Goal: Task Accomplishment & Management: Use online tool/utility

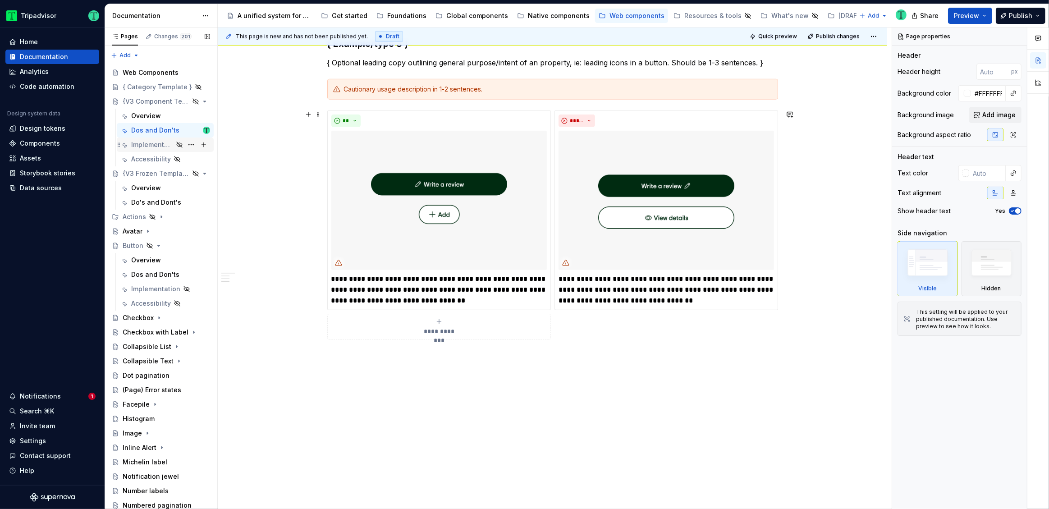
scroll to position [769, 0]
click at [139, 96] on div "{V3 Component Template}" at bounding box center [166, 101] width 87 height 13
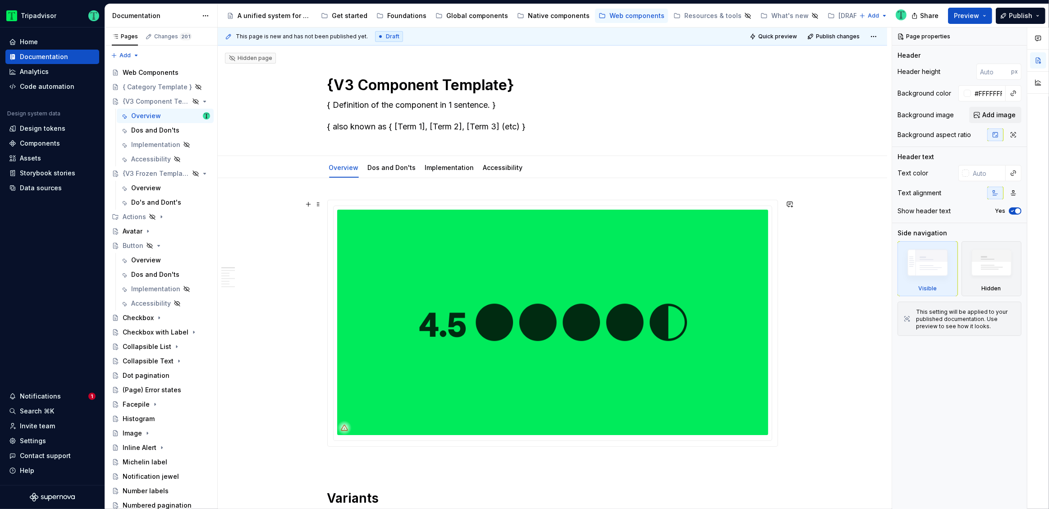
scroll to position [2, 0]
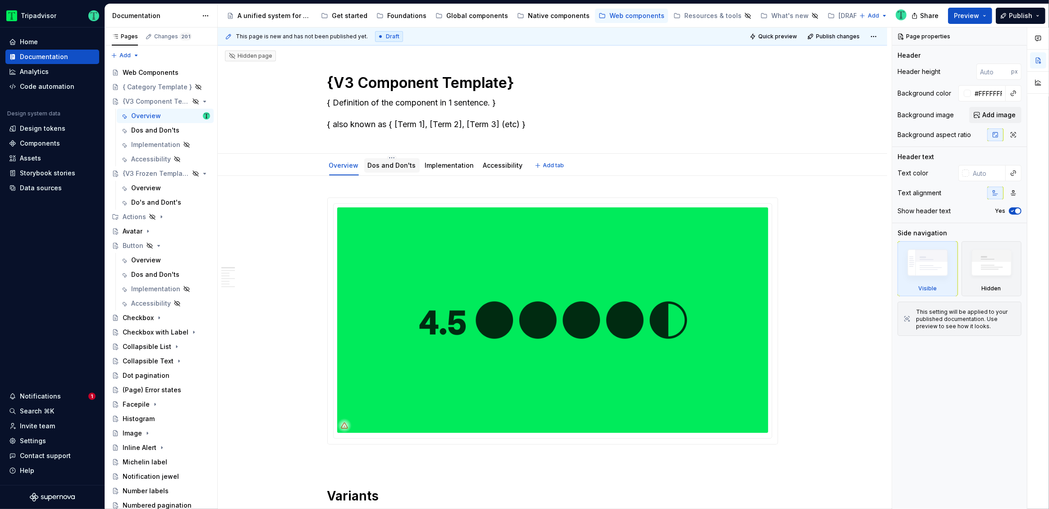
click at [379, 171] on div "Dos and Don'ts" at bounding box center [391, 165] width 55 height 14
click at [376, 168] on link "Dos and Don'ts" at bounding box center [392, 165] width 48 height 8
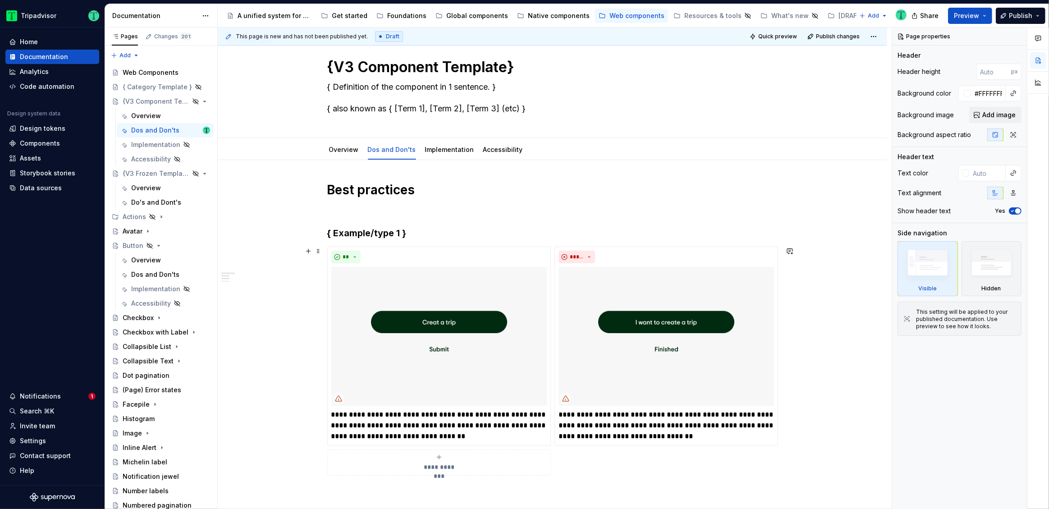
scroll to position [17, 0]
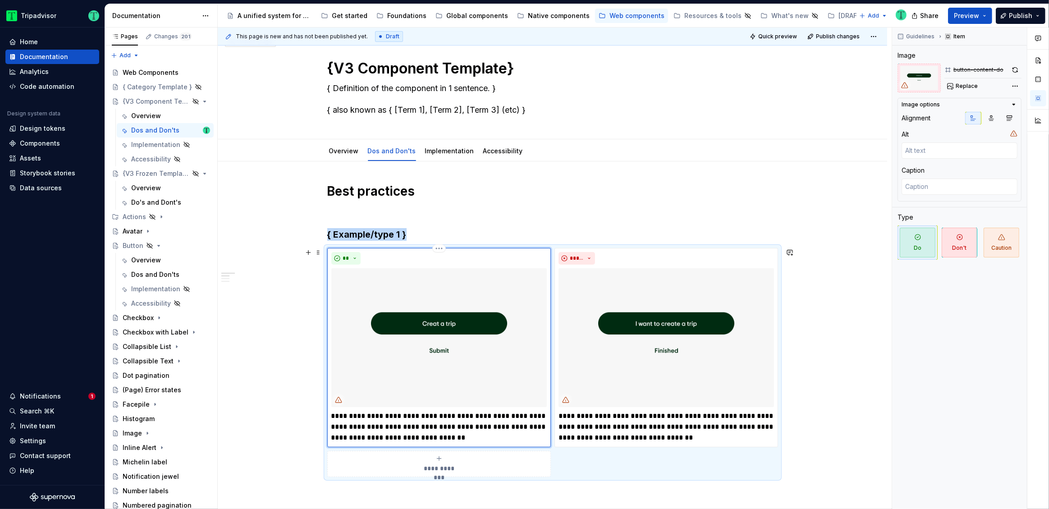
click at [456, 371] on img at bounding box center [439, 337] width 216 height 139
click at [974, 85] on span "Replace" at bounding box center [967, 86] width 22 height 7
type textarea "*"
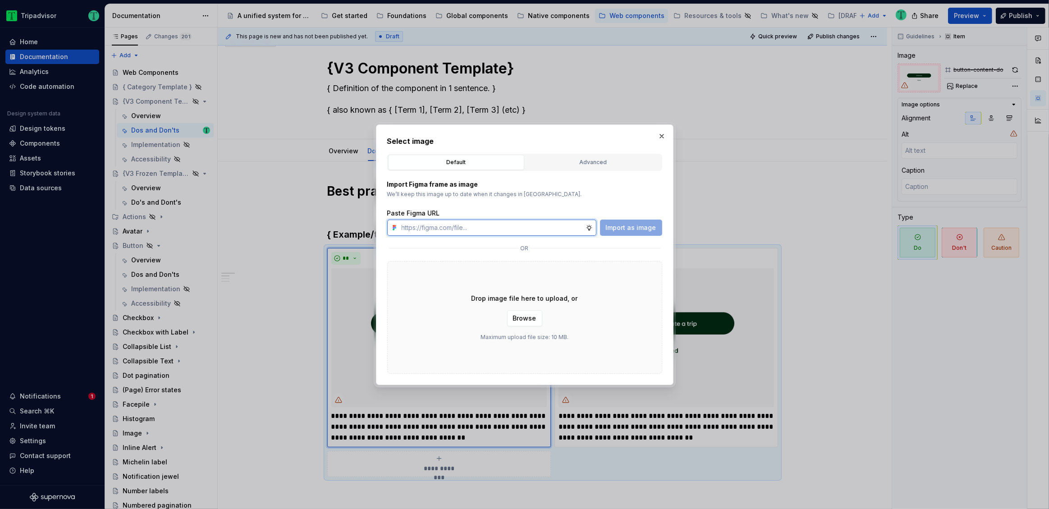
click at [565, 232] on input "text" at bounding box center [492, 228] width 188 height 16
paste input "[URL][DOMAIN_NAME][DATE][DATE]"
type input "[URL][DOMAIN_NAME][DATE][DATE]"
click at [629, 226] on span "Import as image" at bounding box center [631, 227] width 51 height 9
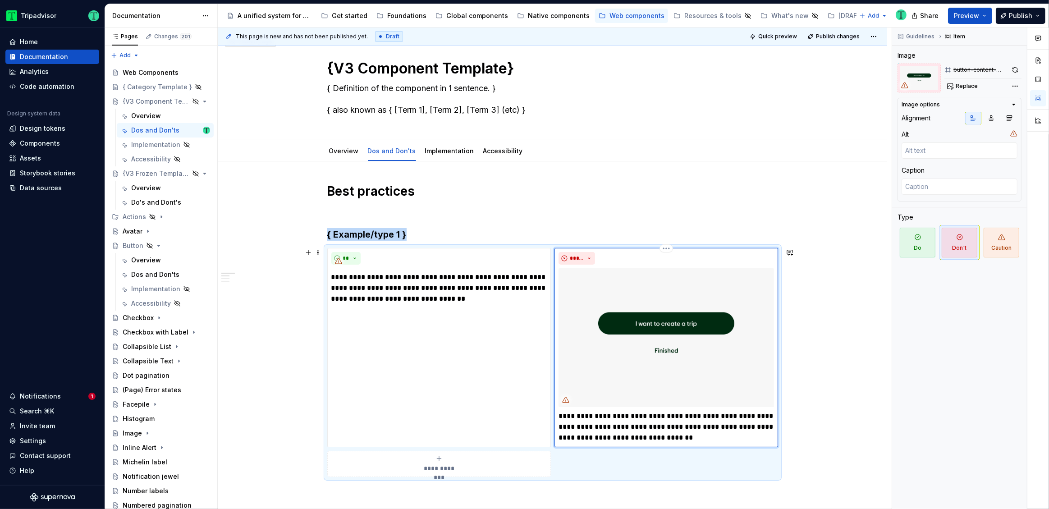
click at [624, 297] on img at bounding box center [667, 337] width 216 height 139
click at [975, 88] on span "Replace" at bounding box center [967, 86] width 22 height 7
type textarea "*"
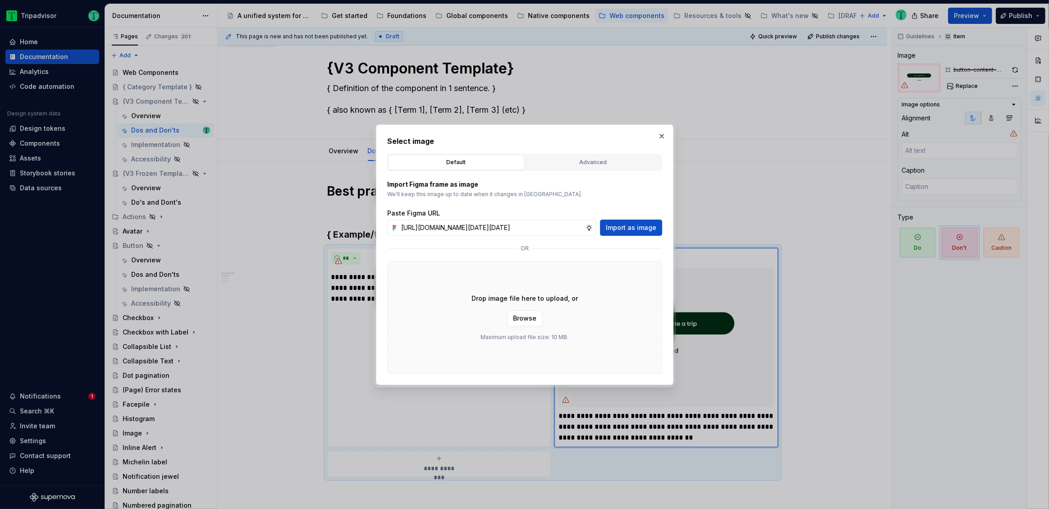
scroll to position [0, 215]
type input "[URL][DOMAIN_NAME][DATE][DATE]"
click at [639, 229] on span "Import as image" at bounding box center [631, 227] width 51 height 9
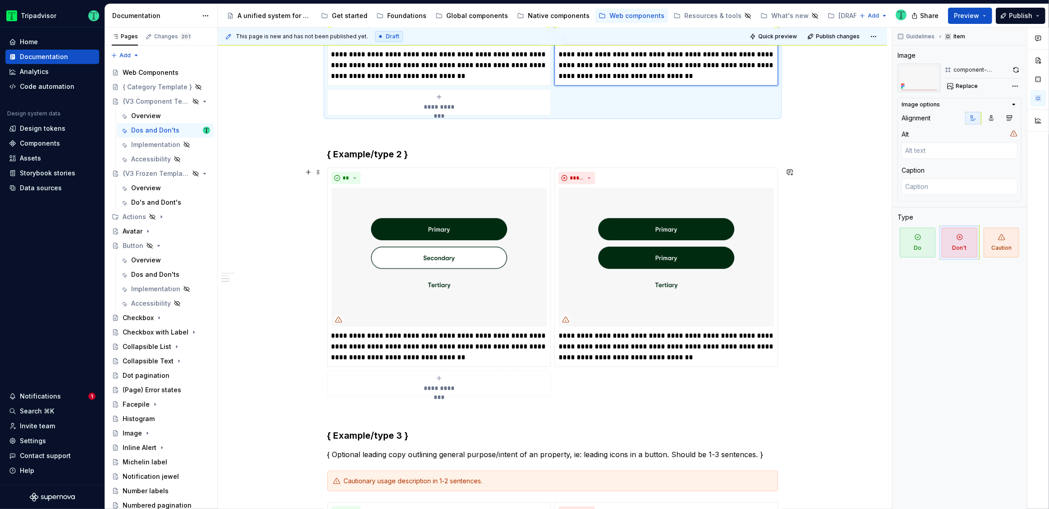
scroll to position [362, 0]
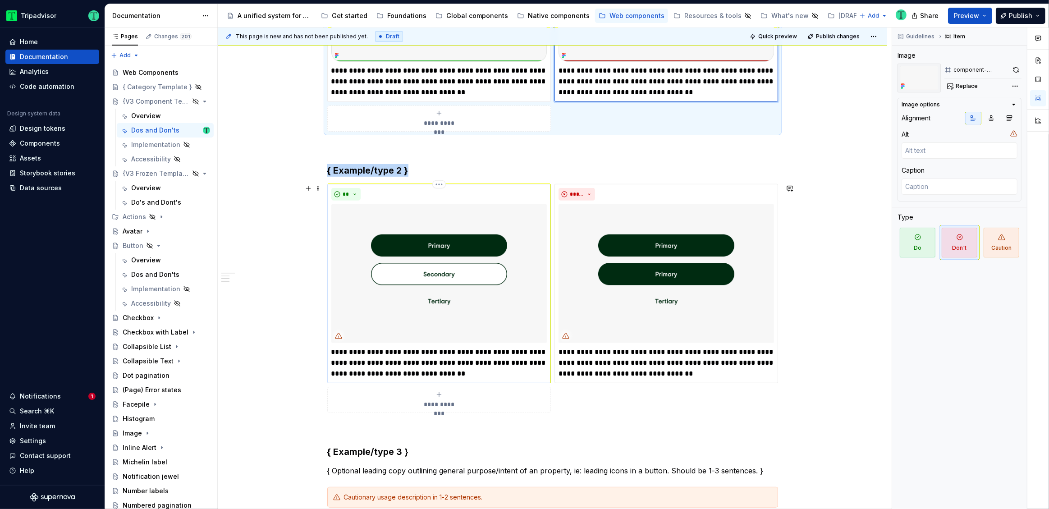
click at [458, 301] on img at bounding box center [439, 273] width 216 height 139
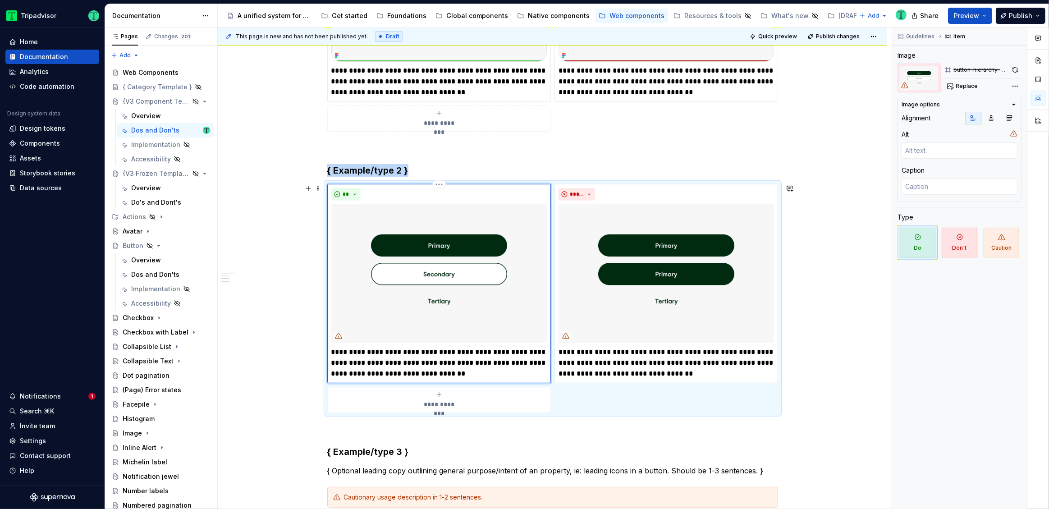
click at [485, 276] on img at bounding box center [439, 273] width 216 height 139
click at [955, 84] on button "Replace" at bounding box center [963, 86] width 37 height 13
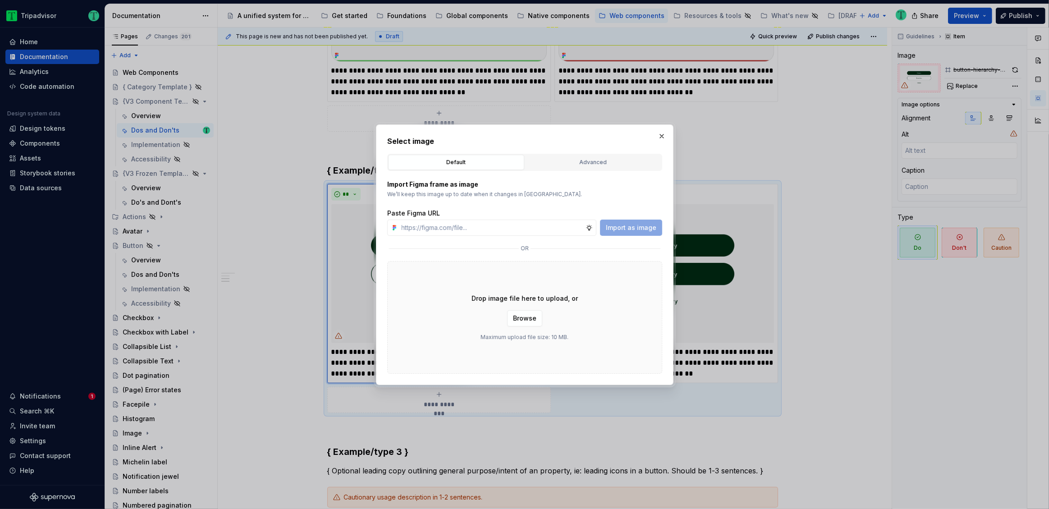
type textarea "*"
type input "[URL][DOMAIN_NAME][DATE][DATE]"
click at [635, 229] on span "Import as image" at bounding box center [631, 227] width 51 height 9
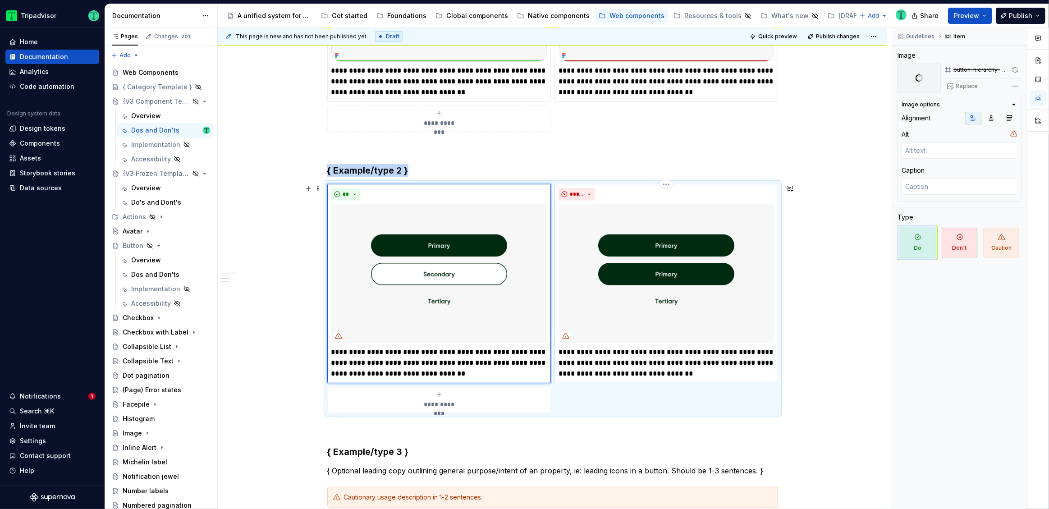
click at [662, 279] on img at bounding box center [667, 273] width 216 height 139
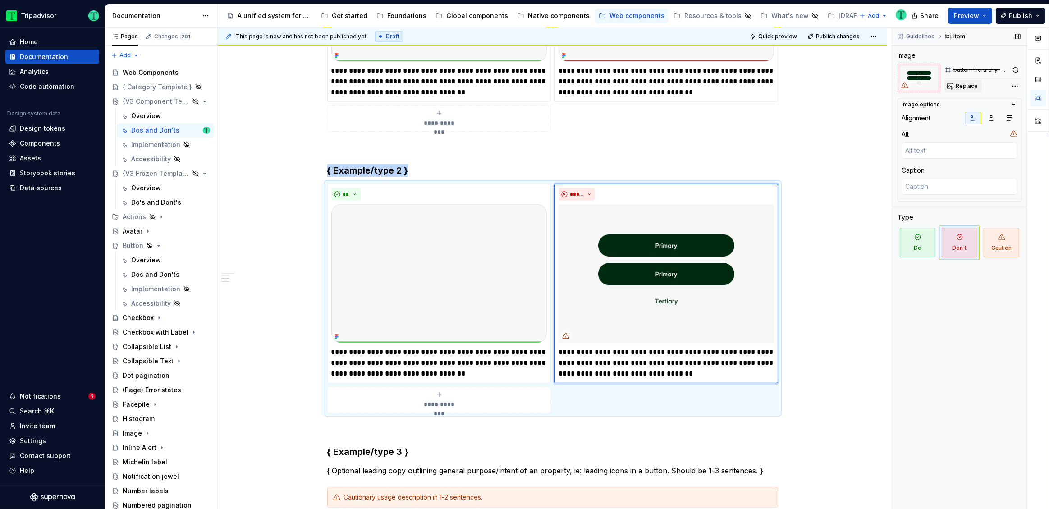
click at [960, 86] on span "Replace" at bounding box center [967, 86] width 22 height 7
type textarea "*"
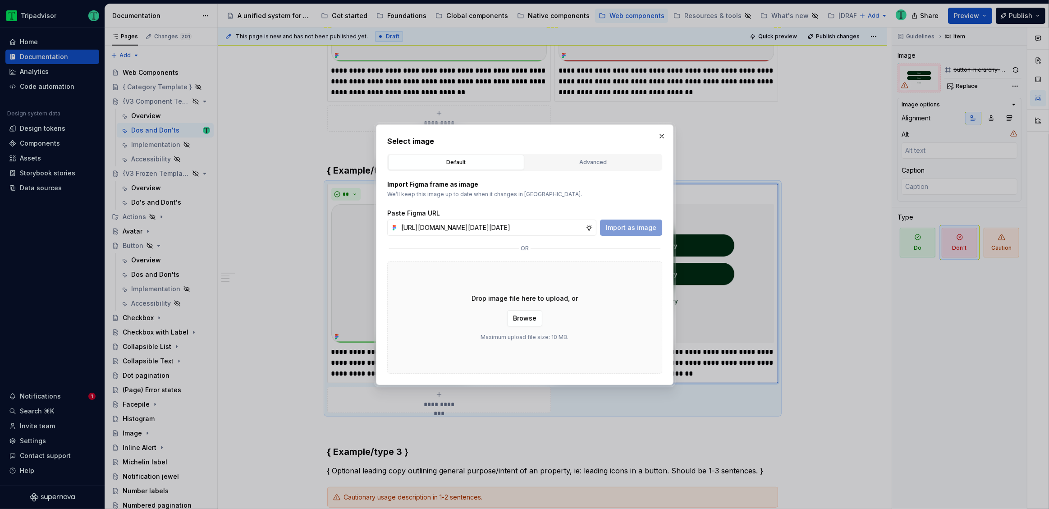
scroll to position [0, 215]
type input "[URL][DOMAIN_NAME][DATE][DATE]"
click at [629, 230] on span "Import as image" at bounding box center [631, 227] width 51 height 9
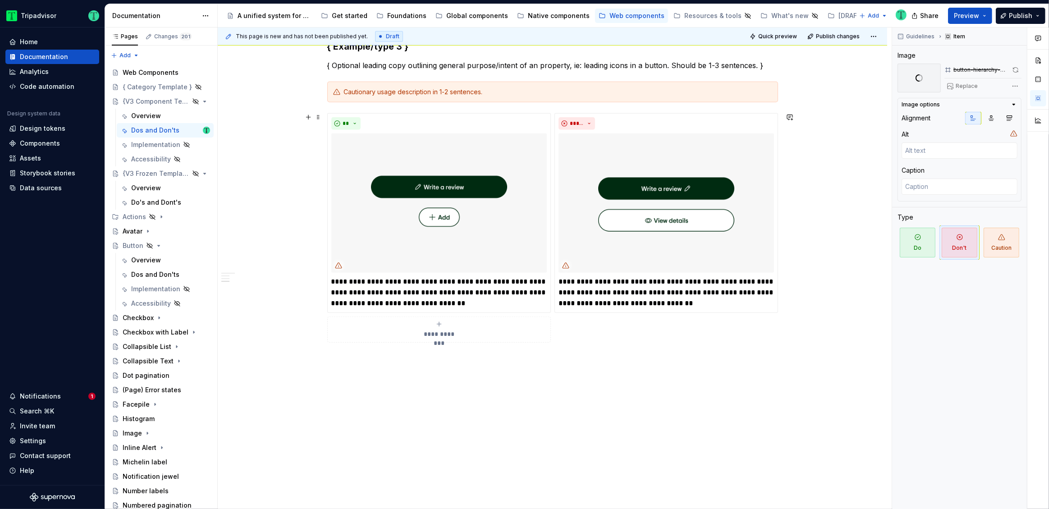
scroll to position [756, 0]
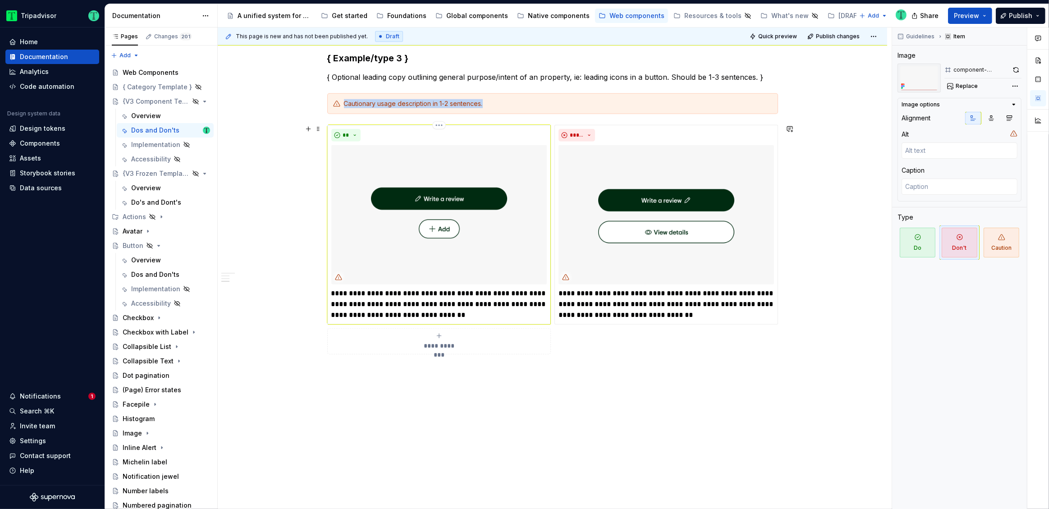
click at [428, 227] on img at bounding box center [439, 214] width 216 height 139
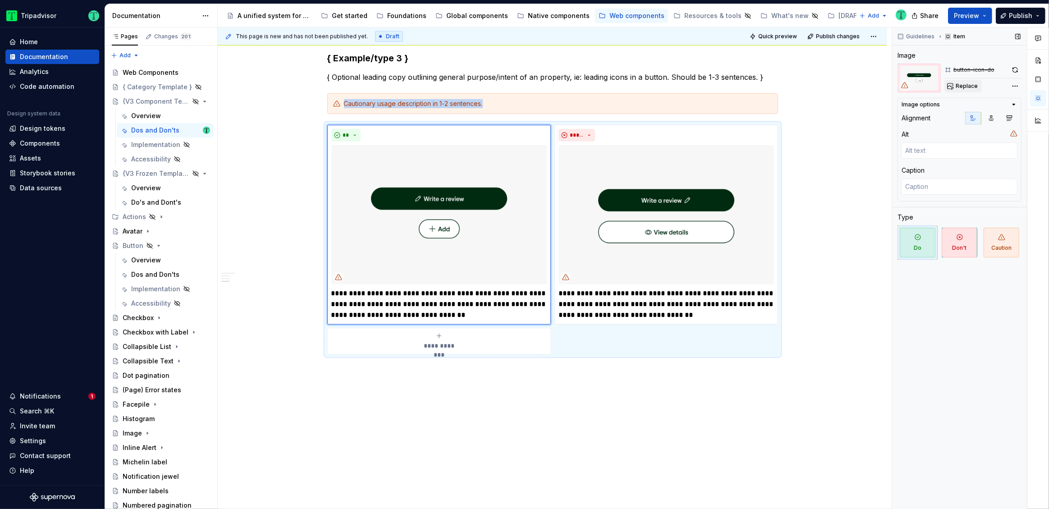
click at [974, 84] on span "Replace" at bounding box center [967, 86] width 22 height 7
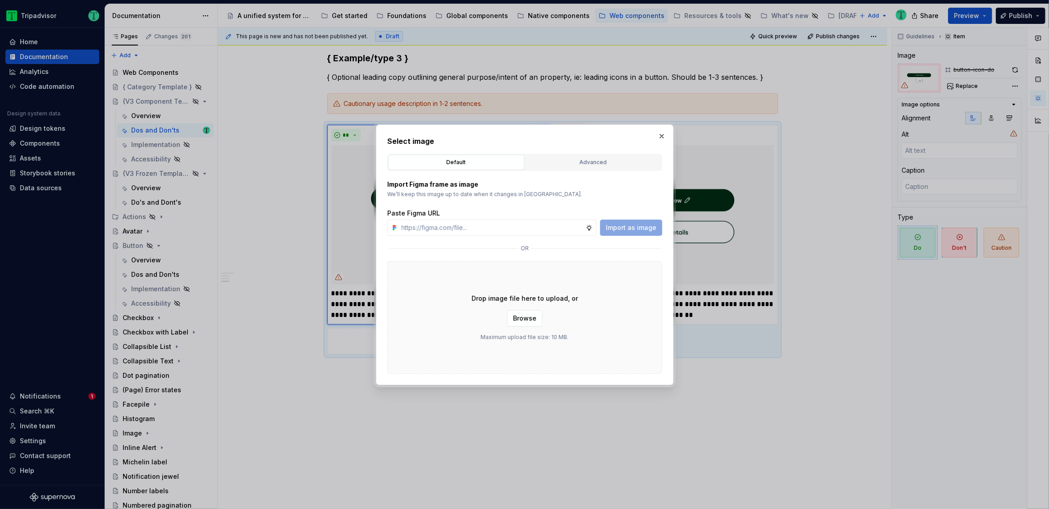
type textarea "*"
type input "[URL][DOMAIN_NAME]"
click at [625, 229] on span "Import as image" at bounding box center [631, 227] width 51 height 9
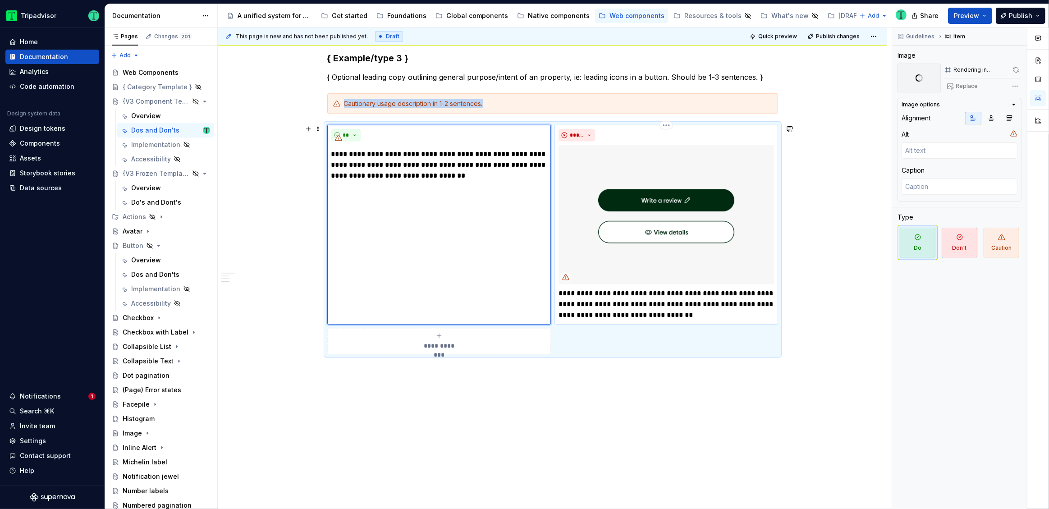
click at [666, 250] on img at bounding box center [667, 214] width 216 height 139
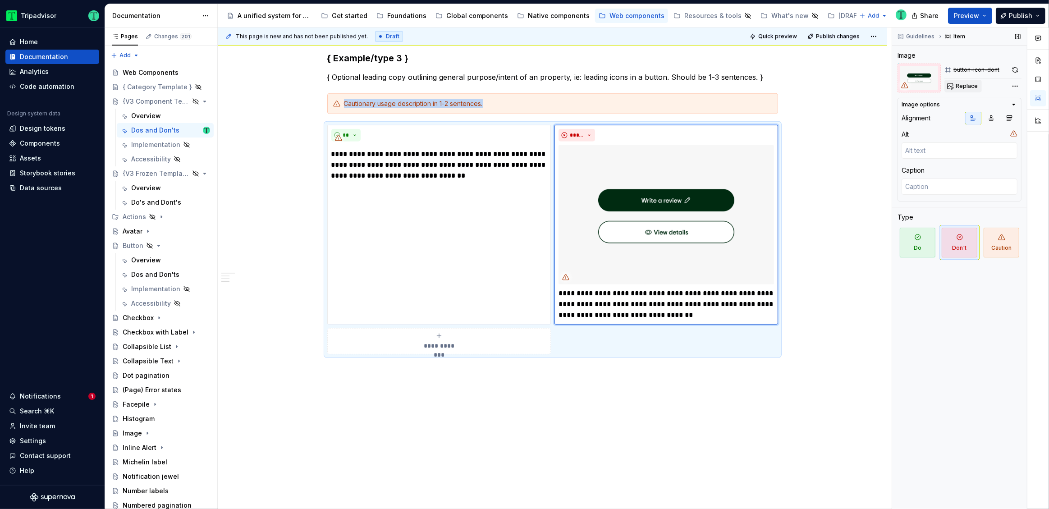
click at [965, 84] on span "Replace" at bounding box center [967, 86] width 22 height 7
type textarea "*"
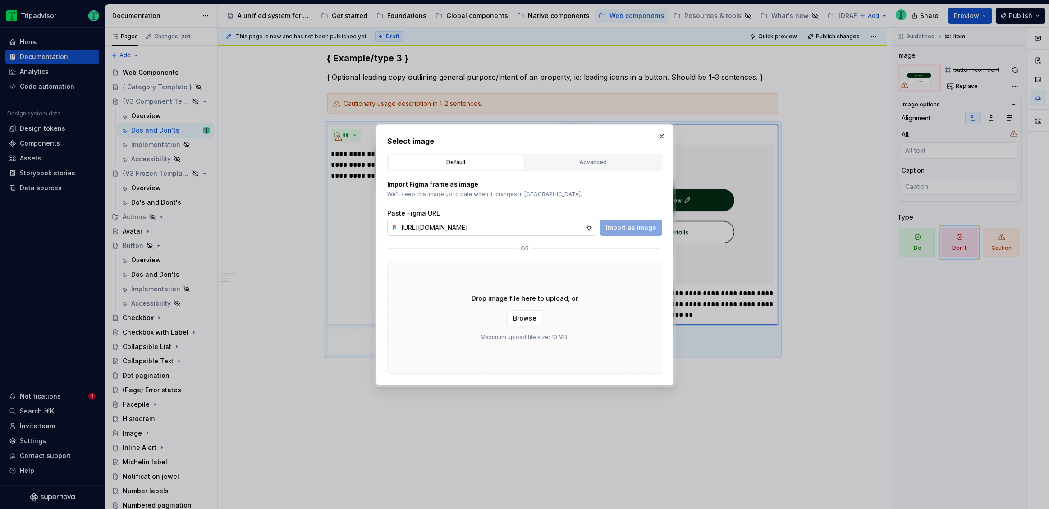
scroll to position [0, 212]
type input "[URL][DOMAIN_NAME]"
click at [622, 226] on span "Import as image" at bounding box center [631, 227] width 51 height 9
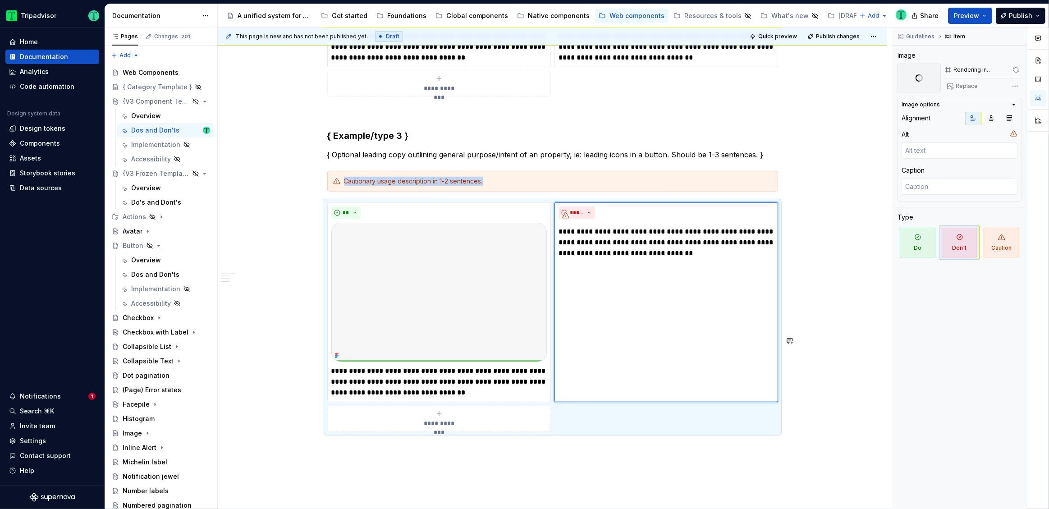
scroll to position [714, 0]
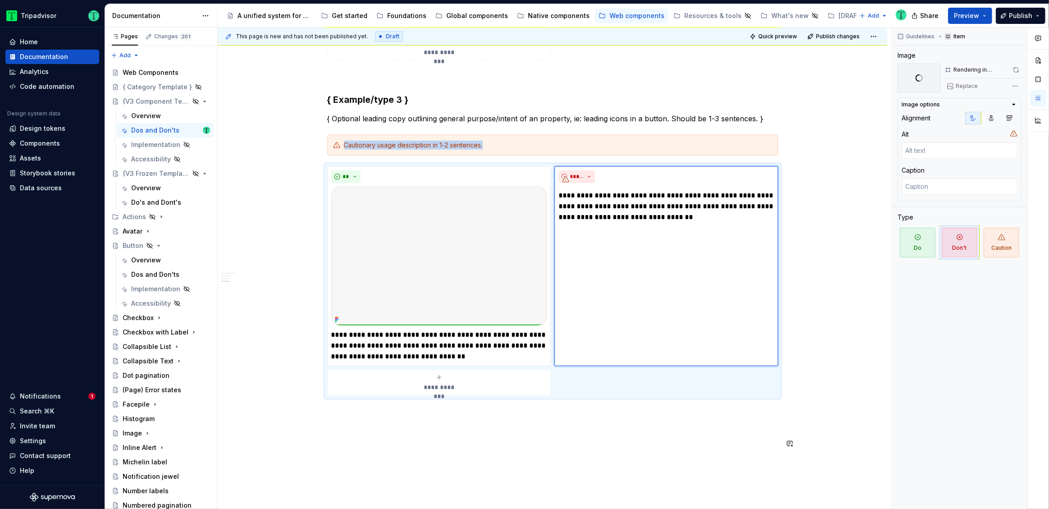
click at [803, 450] on div "**********" at bounding box center [553, 38] width 670 height 1149
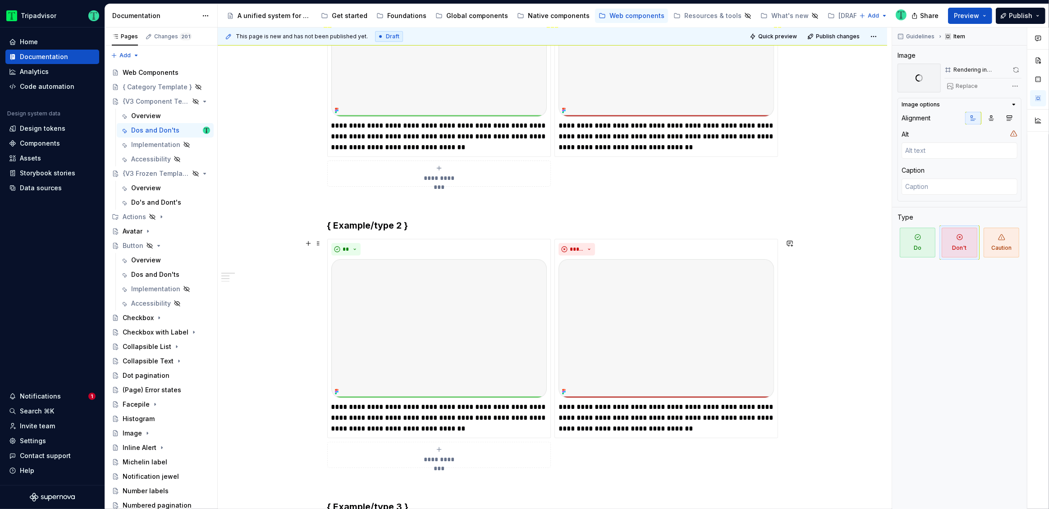
scroll to position [0, 0]
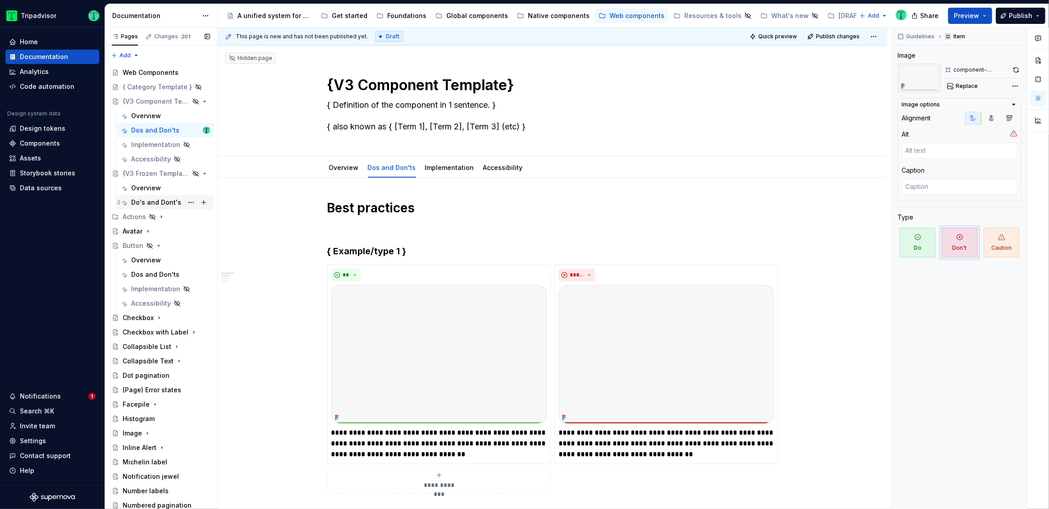
click at [154, 202] on div "Do's and Dont's" at bounding box center [156, 202] width 50 height 9
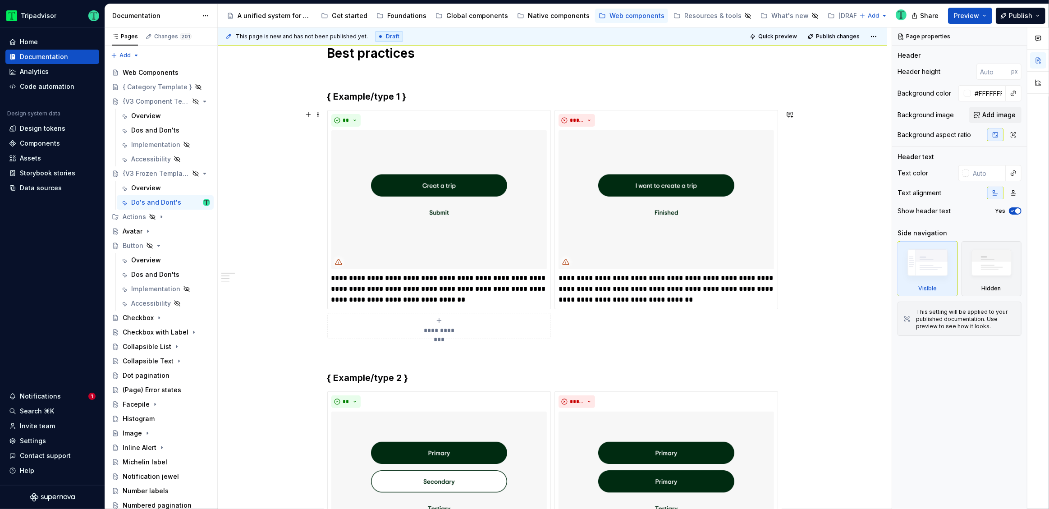
scroll to position [154, 0]
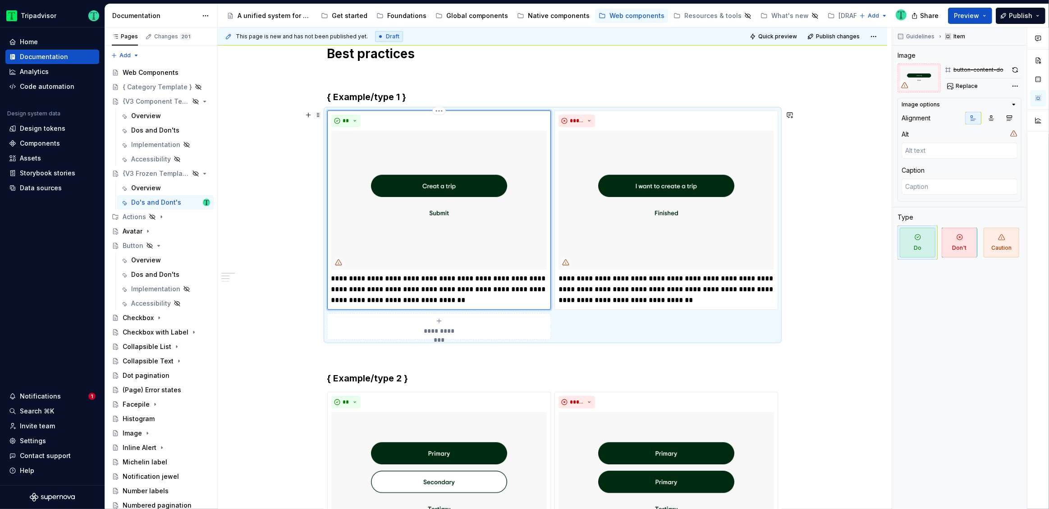
click at [484, 191] on img at bounding box center [439, 200] width 216 height 139
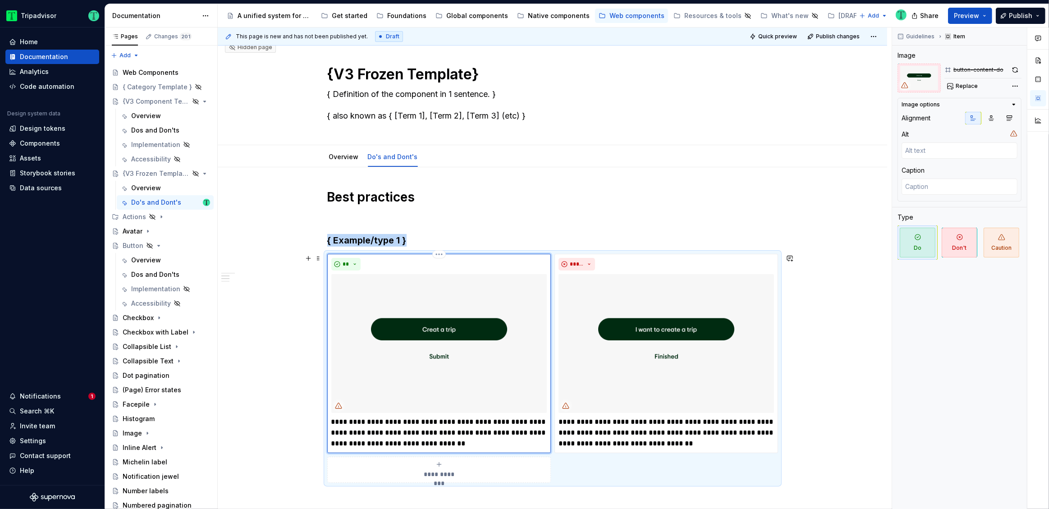
scroll to position [0, 0]
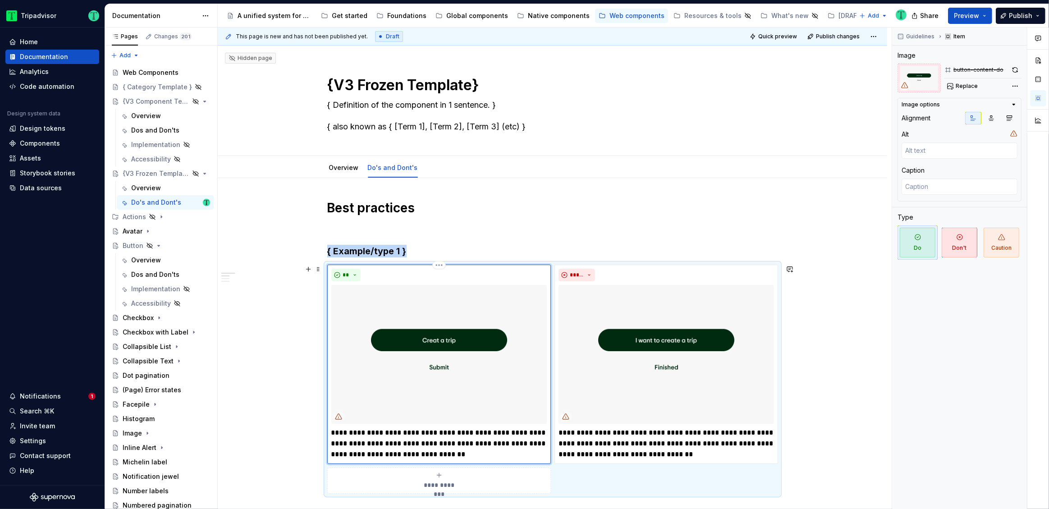
click at [468, 326] on img at bounding box center [439, 354] width 216 height 139
click at [960, 84] on span "Replace" at bounding box center [967, 86] width 22 height 7
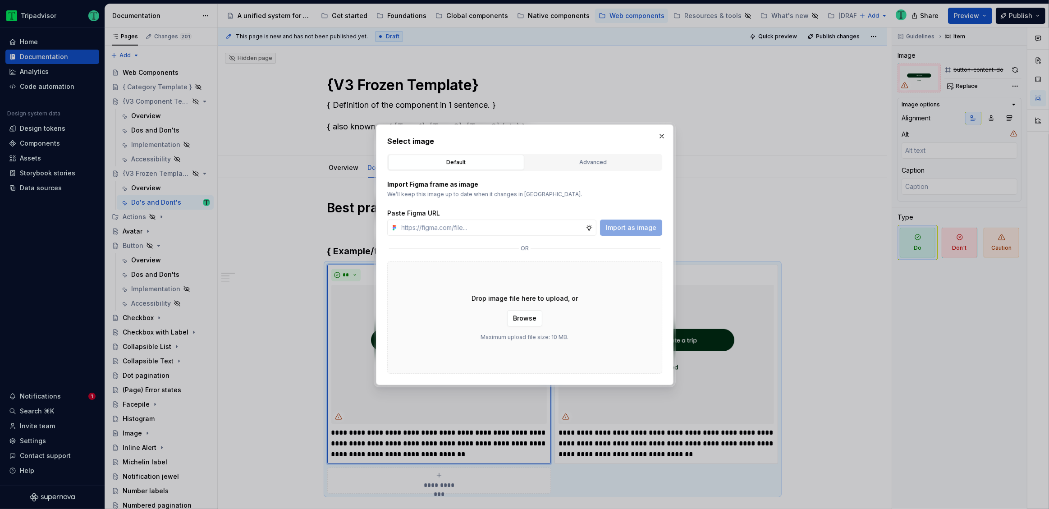
type textarea "*"
type input "[URL][DOMAIN_NAME]"
click at [624, 225] on span "Import as image" at bounding box center [631, 227] width 51 height 9
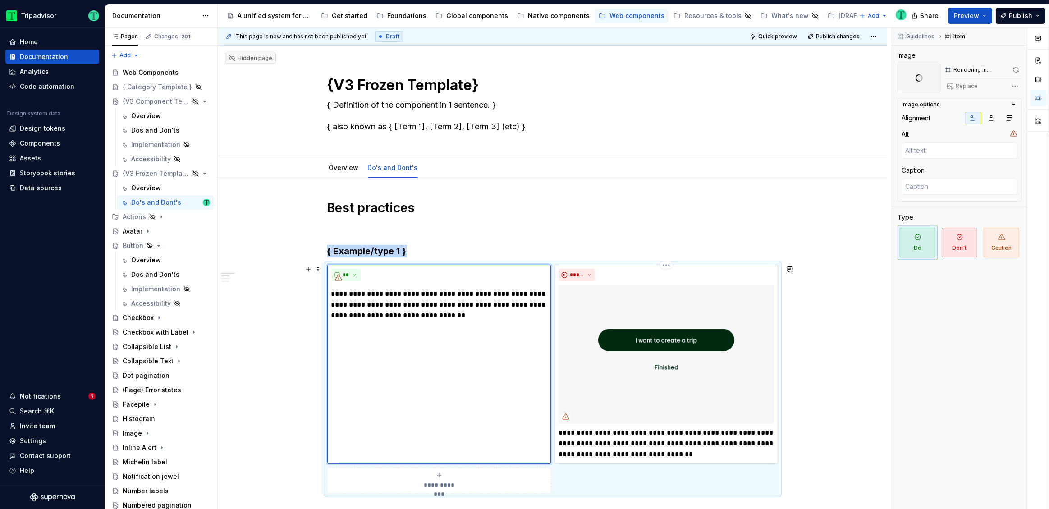
click at [648, 359] on img at bounding box center [667, 354] width 216 height 139
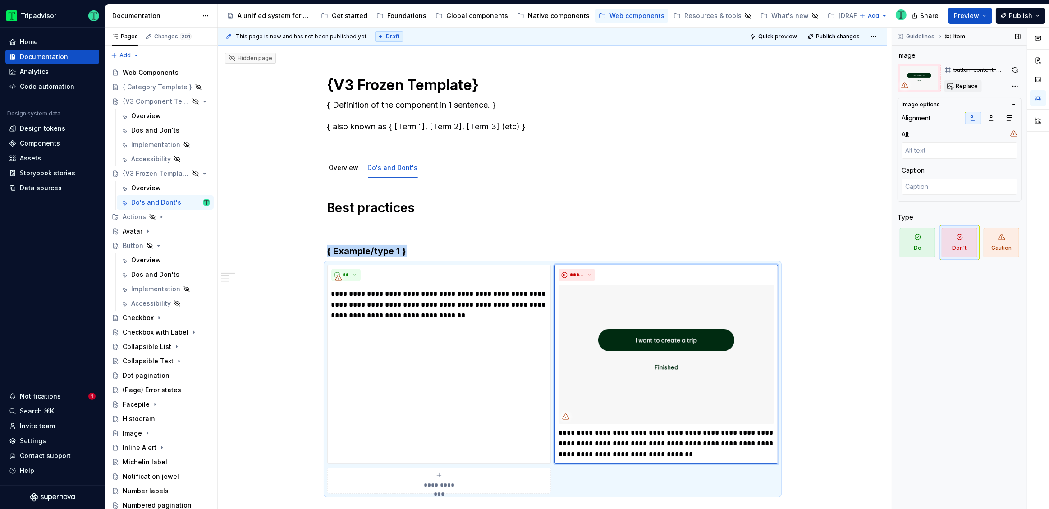
click at [962, 87] on span "Replace" at bounding box center [967, 86] width 22 height 7
type textarea "*"
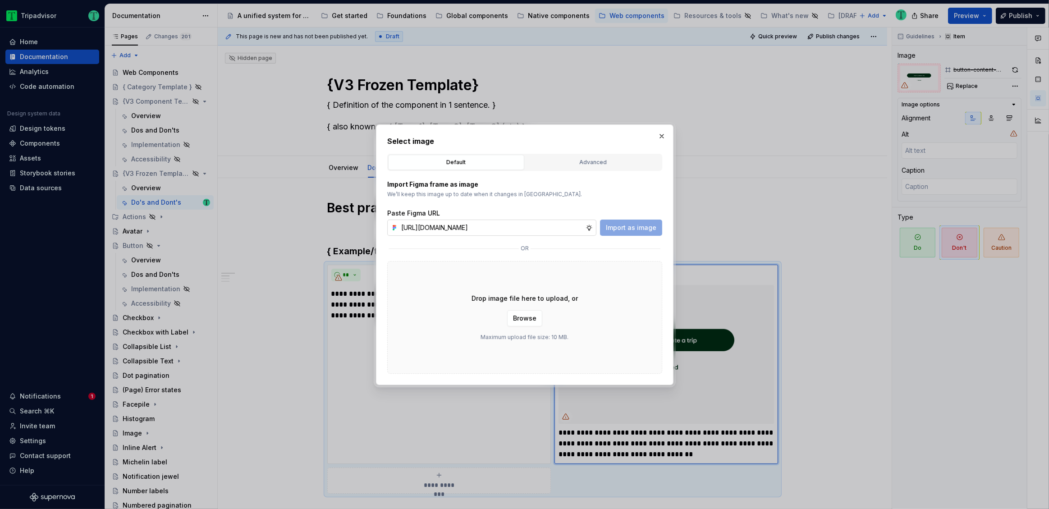
scroll to position [0, 214]
type input "[URL][DOMAIN_NAME]"
click at [608, 226] on button "Import as image" at bounding box center [631, 228] width 62 height 16
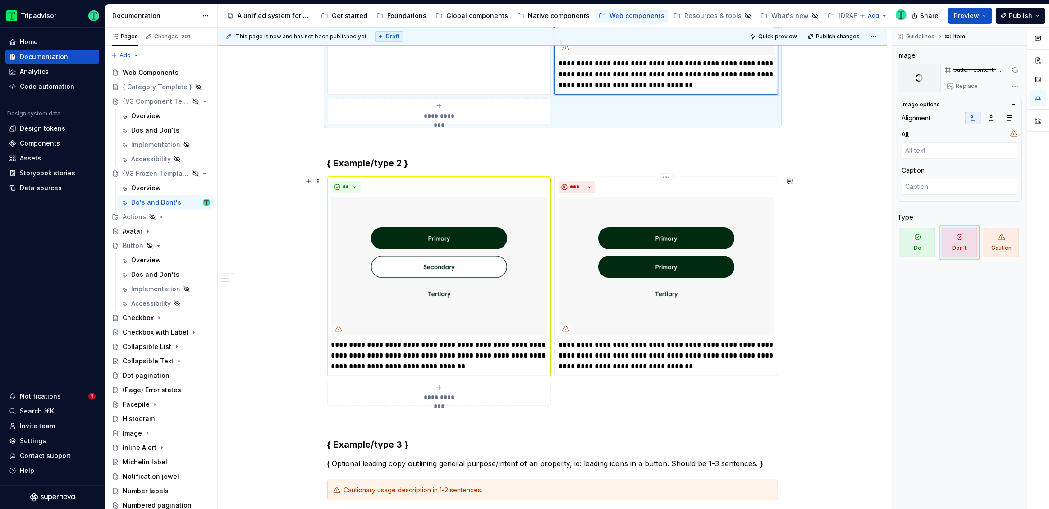
scroll to position [351, 0]
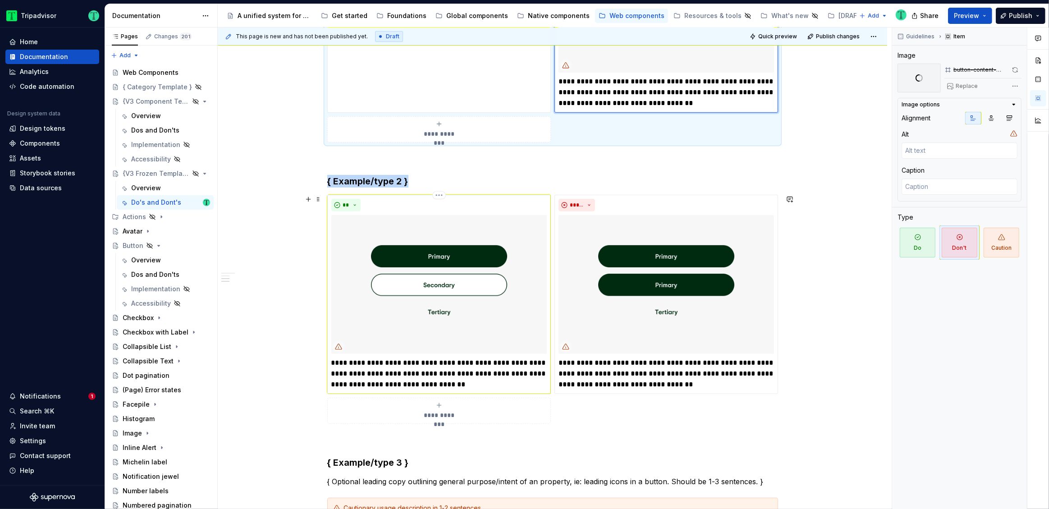
click at [440, 258] on img at bounding box center [439, 284] width 216 height 139
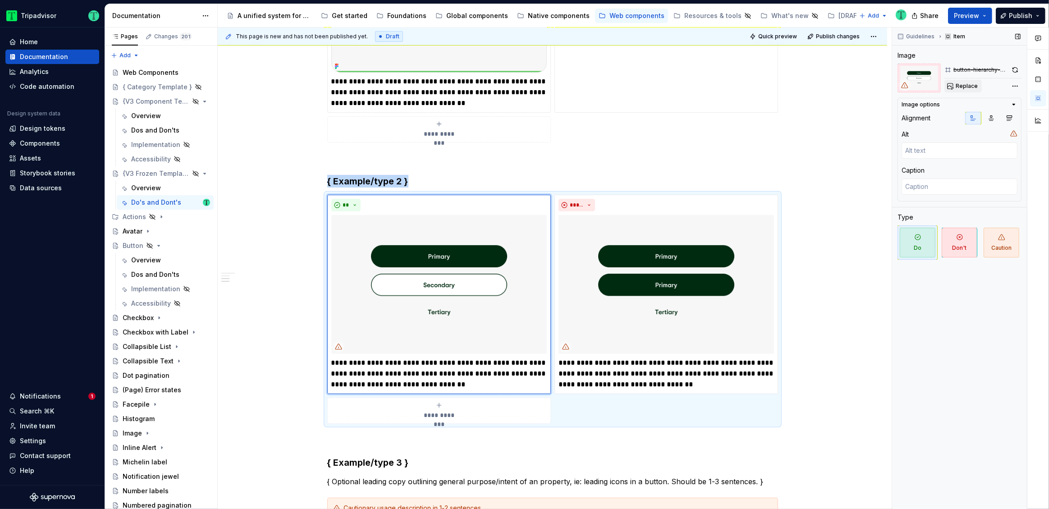
click at [971, 89] on span "Replace" at bounding box center [967, 86] width 22 height 7
type textarea "*"
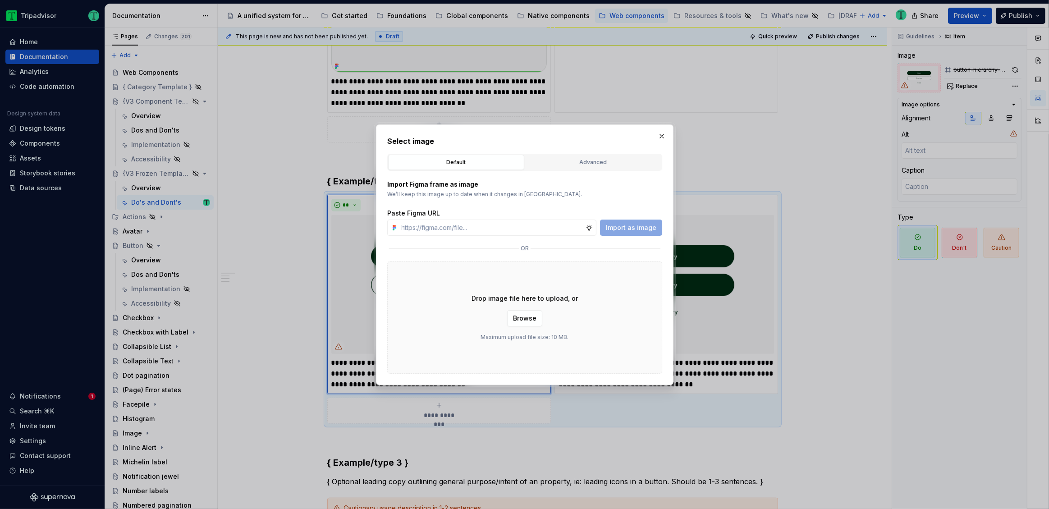
scroll to position [490, 0]
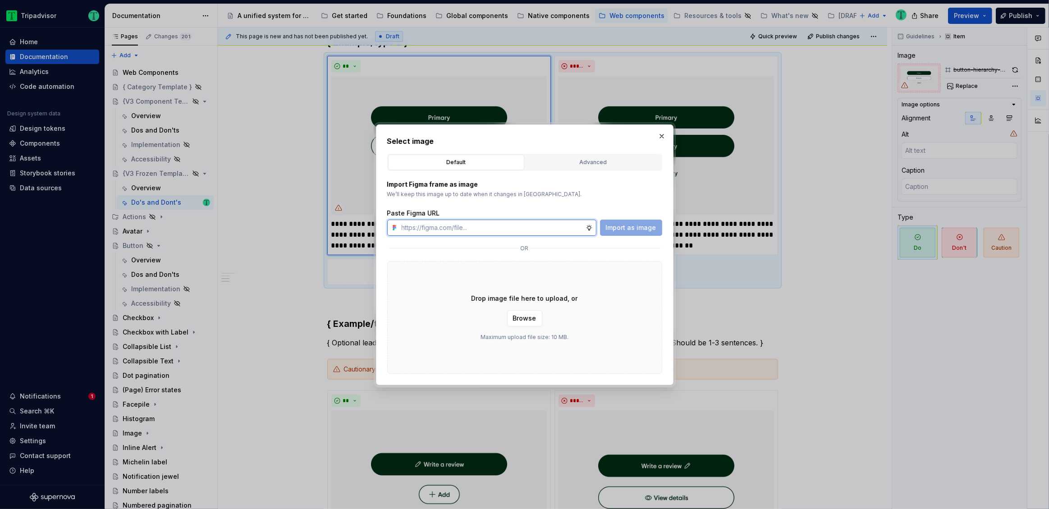
paste input "[URL][DOMAIN_NAME]"
type input "[URL][DOMAIN_NAME]"
click at [635, 226] on span "Import as image" at bounding box center [631, 227] width 51 height 9
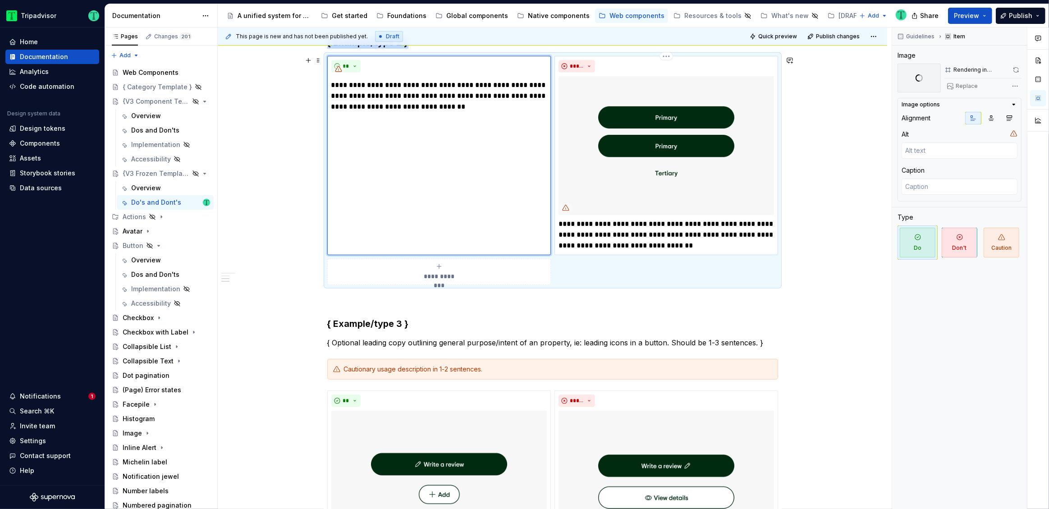
click at [662, 180] on img at bounding box center [667, 145] width 216 height 139
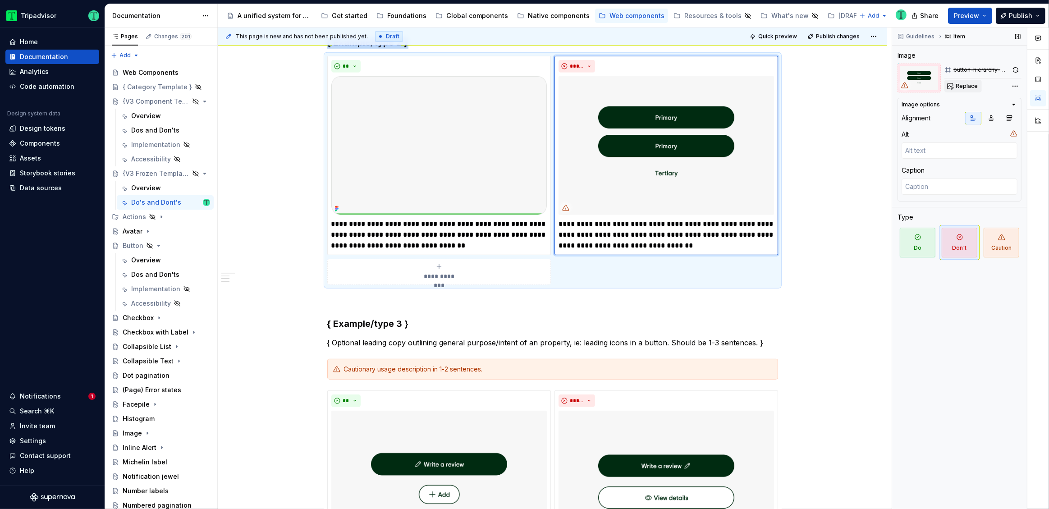
click at [977, 88] on button "Replace" at bounding box center [963, 86] width 37 height 13
type textarea "*"
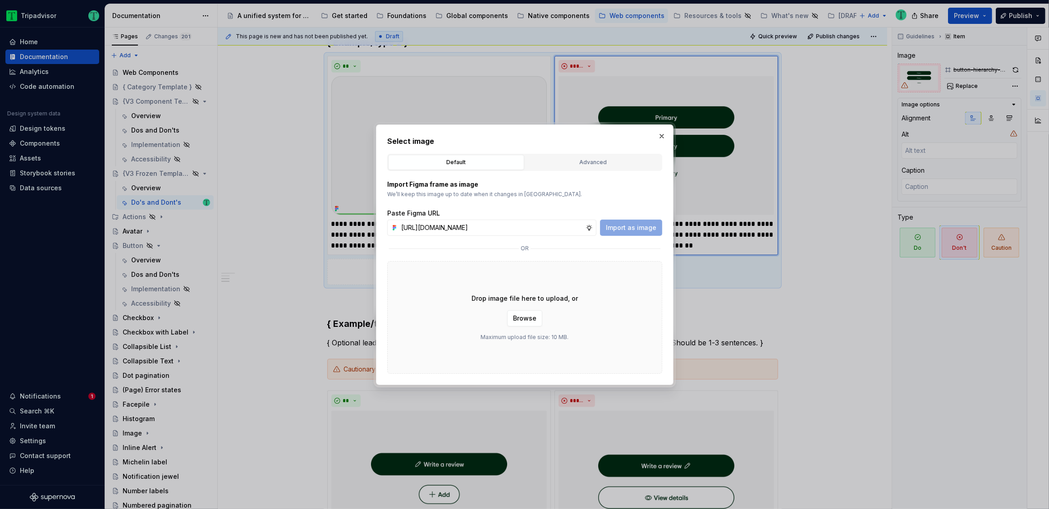
scroll to position [0, 215]
type input "[URL][DOMAIN_NAME]"
click at [634, 227] on span "Import as image" at bounding box center [631, 227] width 51 height 9
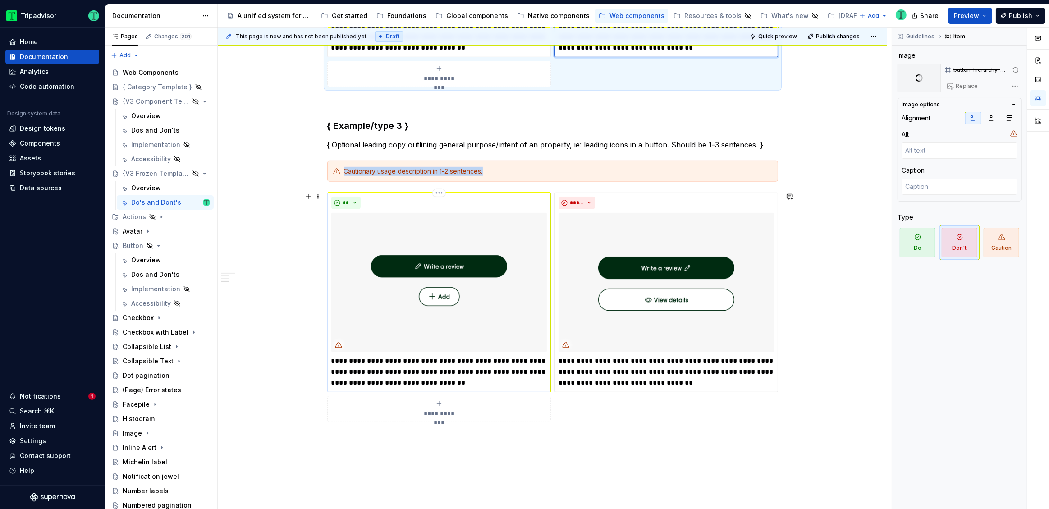
click at [496, 292] on img at bounding box center [439, 282] width 216 height 139
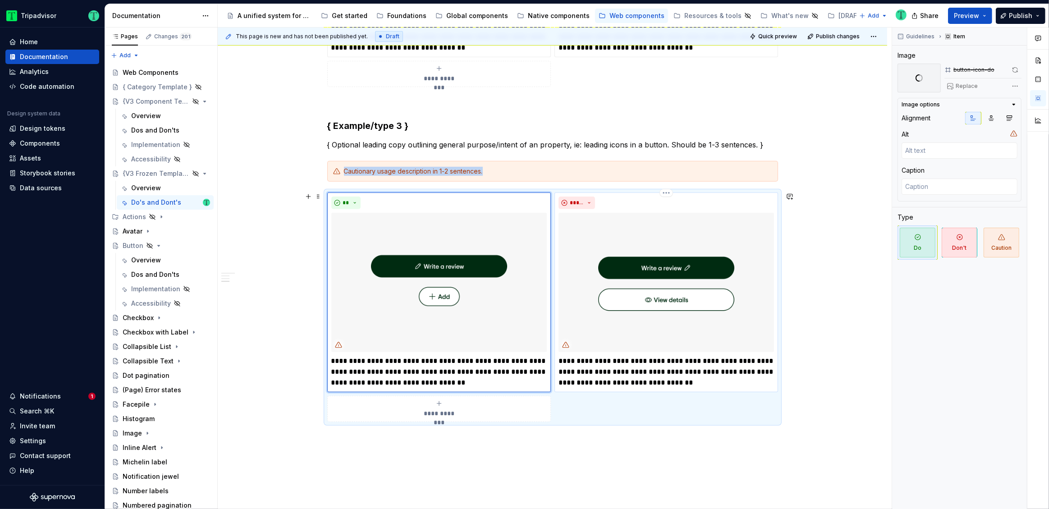
scroll to position [689, 0]
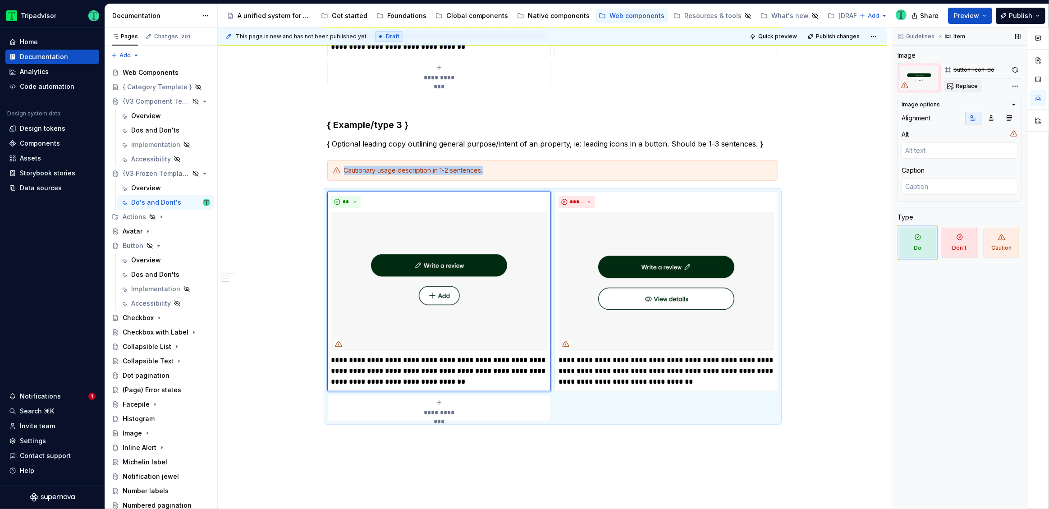
click at [967, 86] on span "Replace" at bounding box center [967, 86] width 22 height 7
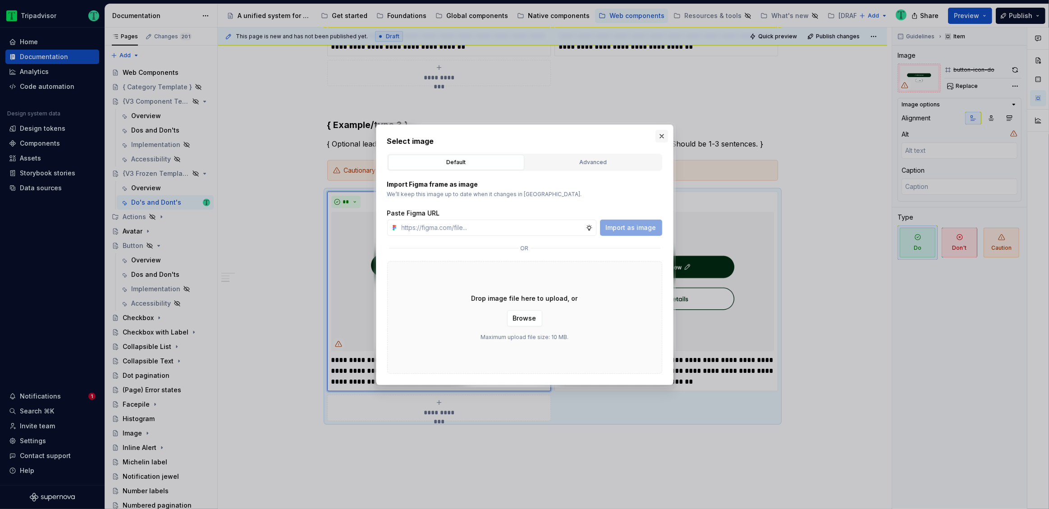
click at [659, 133] on button "button" at bounding box center [662, 136] width 13 height 13
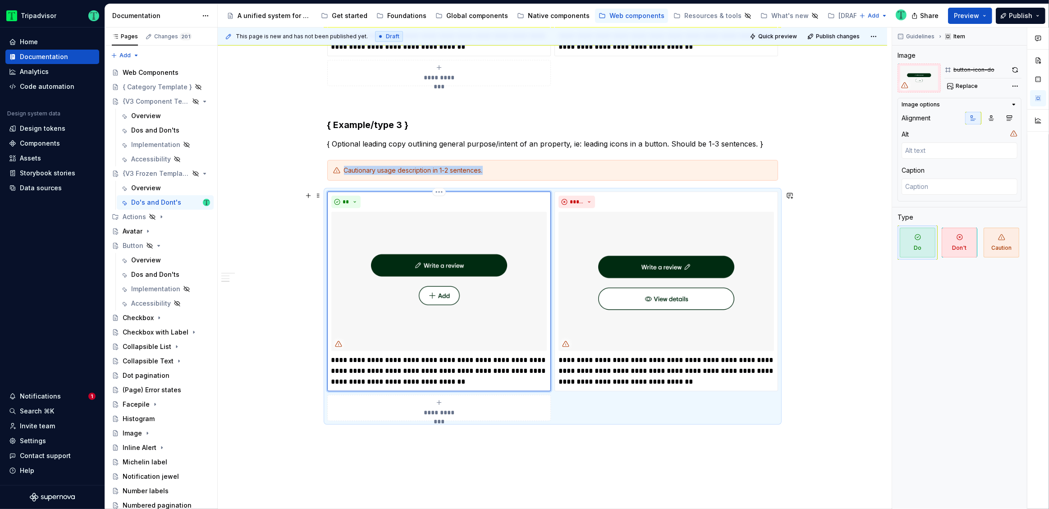
click at [483, 292] on img at bounding box center [439, 281] width 216 height 139
click at [965, 84] on span "Replace" at bounding box center [967, 86] width 22 height 7
type textarea "*"
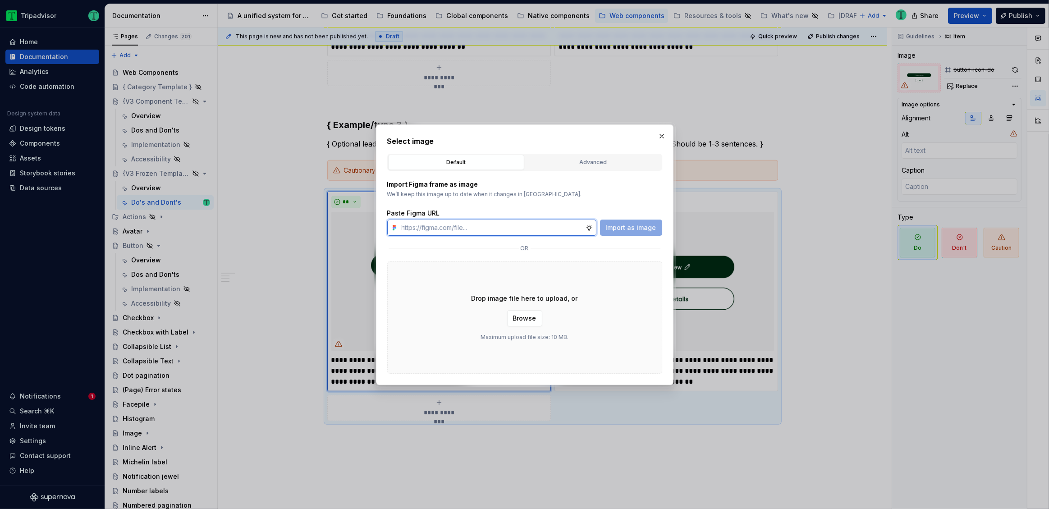
paste input "[URL][DOMAIN_NAME]"
type input "[URL][DOMAIN_NAME]"
click at [648, 227] on span "Import as image" at bounding box center [631, 227] width 51 height 9
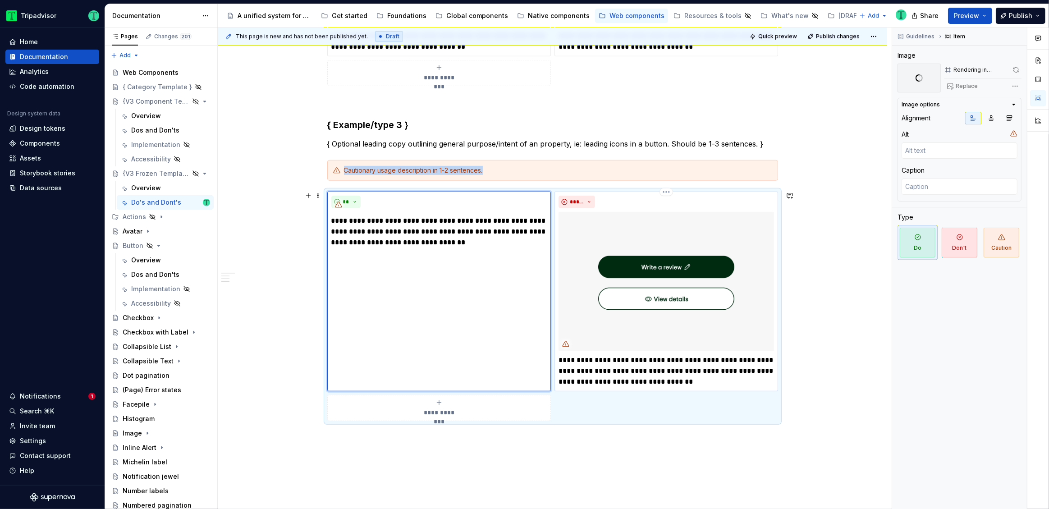
click at [646, 288] on img at bounding box center [667, 281] width 216 height 139
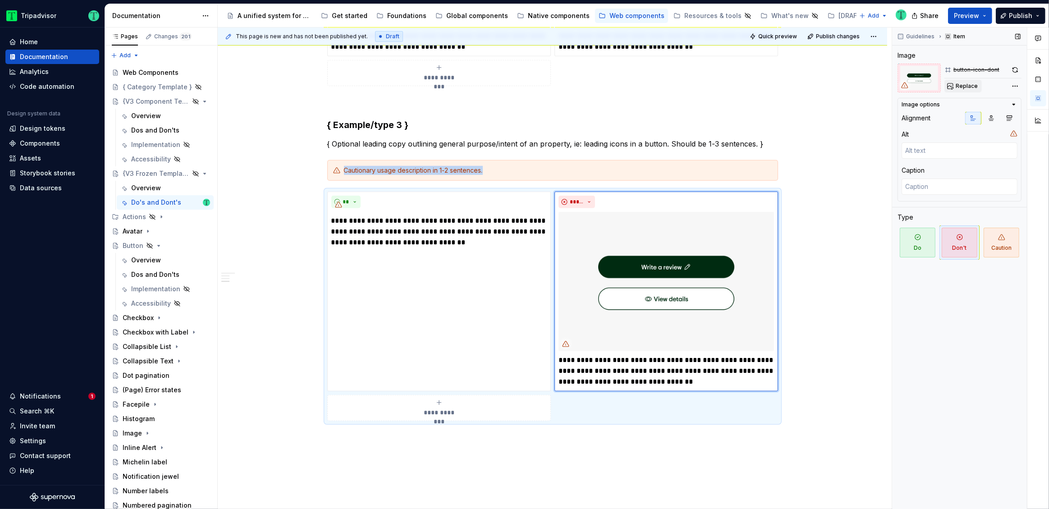
click at [956, 89] on span "Replace" at bounding box center [967, 86] width 22 height 7
type textarea "*"
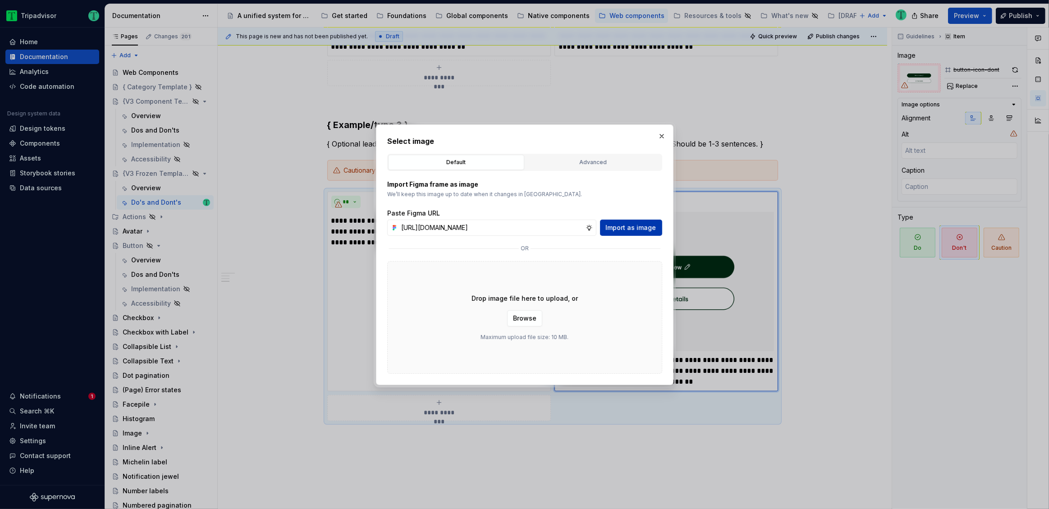
type input "[URL][DOMAIN_NAME]"
click at [615, 231] on span "Import as image" at bounding box center [631, 227] width 51 height 9
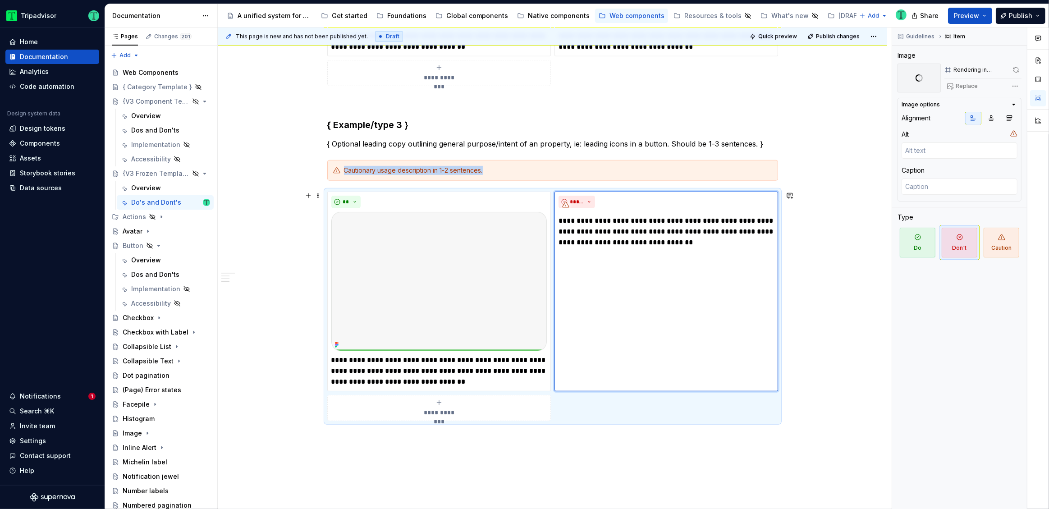
click at [834, 336] on div "**********" at bounding box center [553, 36] width 670 height 1095
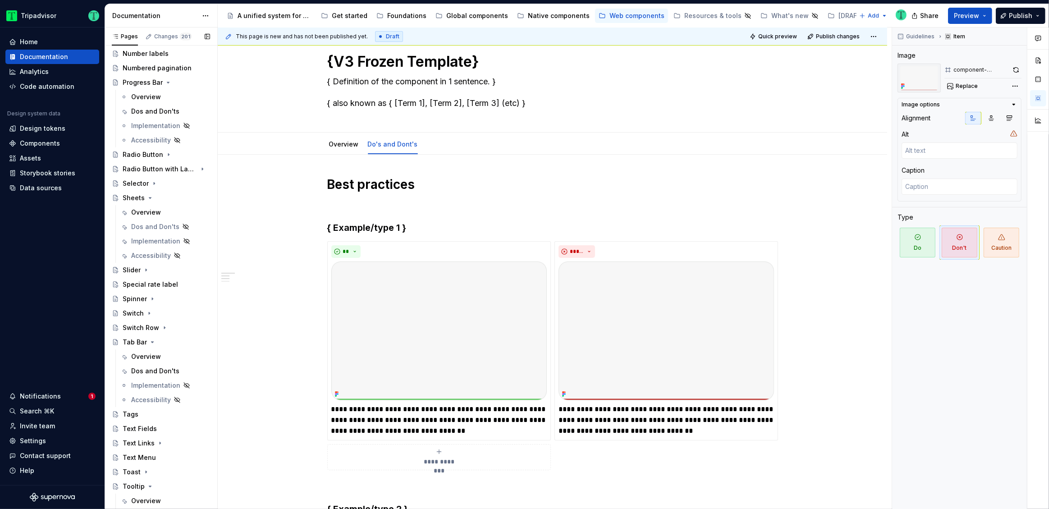
scroll to position [506, 0]
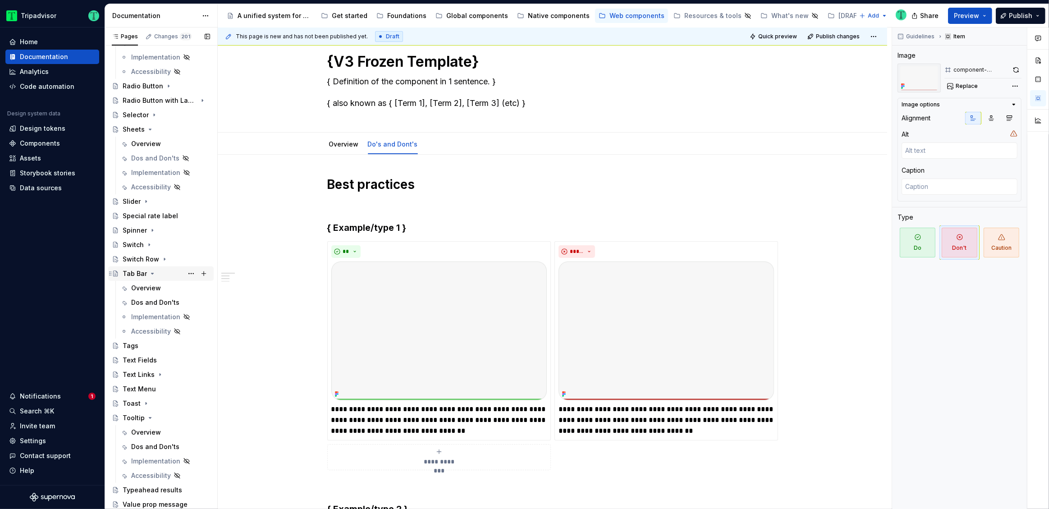
click at [145, 270] on div "Tab Bar" at bounding box center [135, 273] width 24 height 9
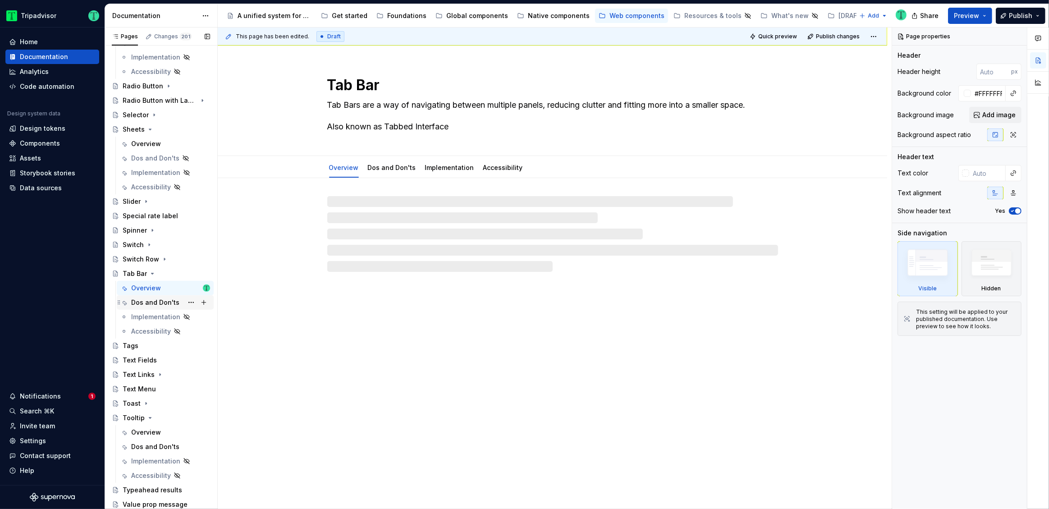
click at [151, 301] on div "Dos and Don'ts" at bounding box center [155, 302] width 48 height 9
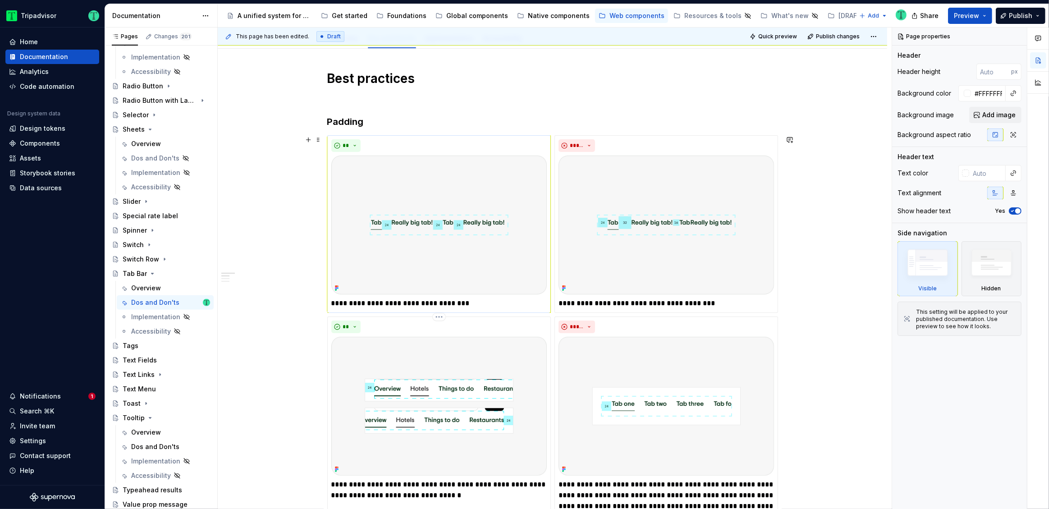
scroll to position [181, 0]
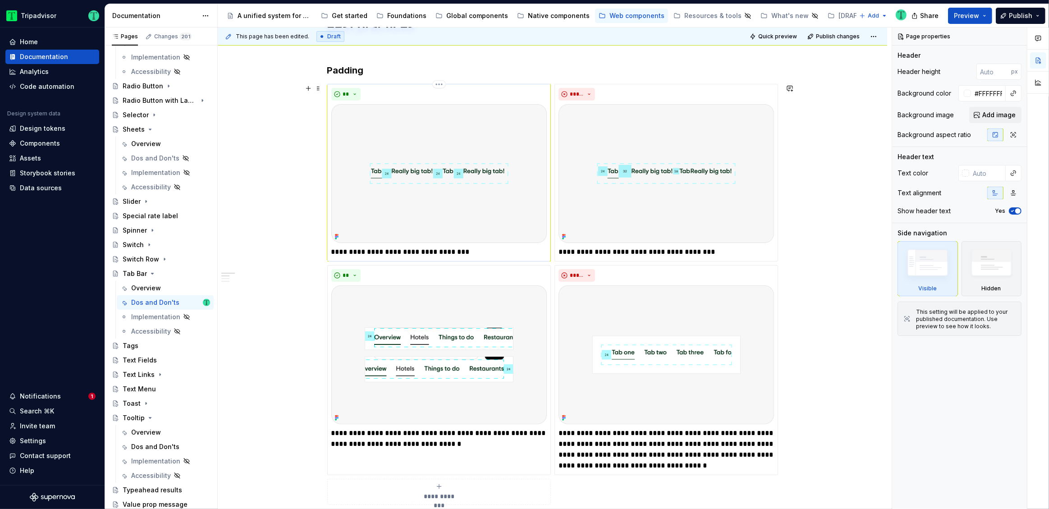
click at [510, 201] on img at bounding box center [439, 173] width 216 height 139
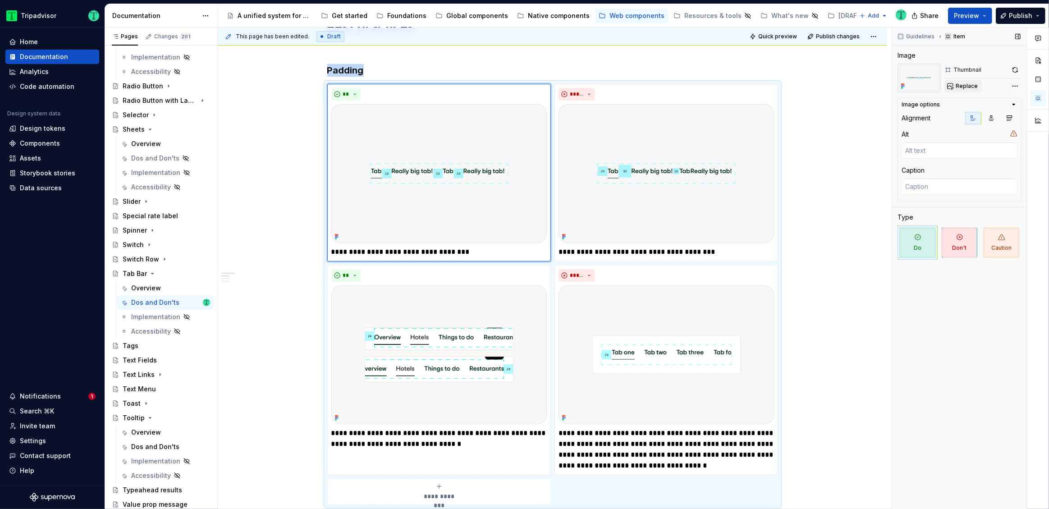
click at [969, 87] on span "Replace" at bounding box center [967, 86] width 22 height 7
type textarea "*"
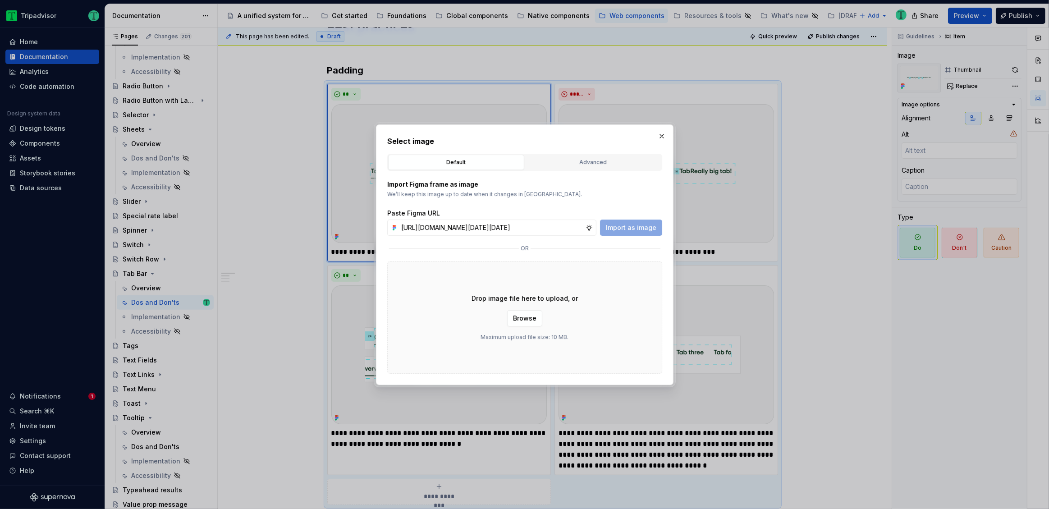
scroll to position [0, 215]
type input "[URL][DOMAIN_NAME][DATE][DATE]"
drag, startPoint x: 646, startPoint y: 228, endPoint x: 653, endPoint y: 229, distance: 7.3
click at [646, 227] on span "Import as image" at bounding box center [631, 227] width 51 height 9
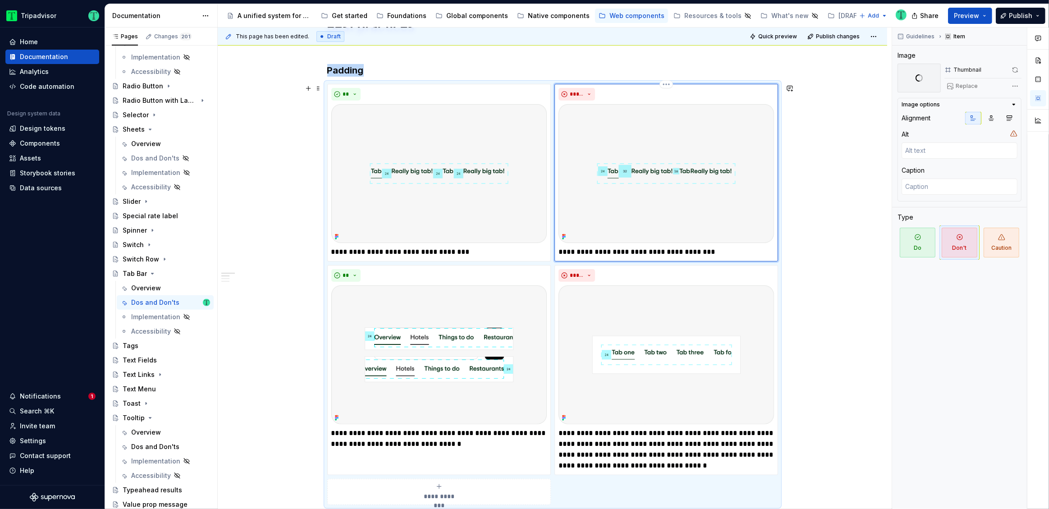
click at [712, 226] on img at bounding box center [667, 173] width 216 height 139
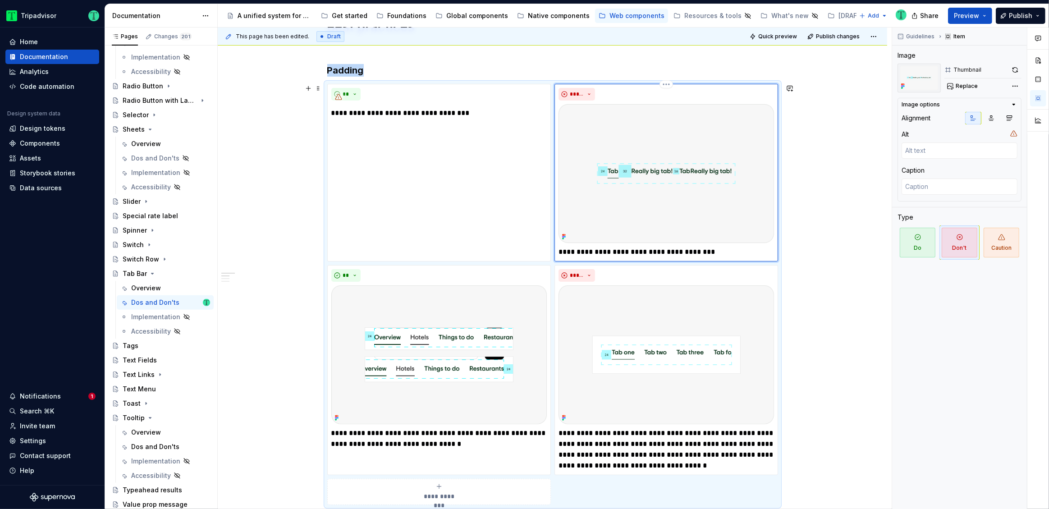
click at [639, 208] on img at bounding box center [667, 173] width 216 height 139
click at [964, 85] on span "Replace" at bounding box center [967, 86] width 22 height 7
type textarea "*"
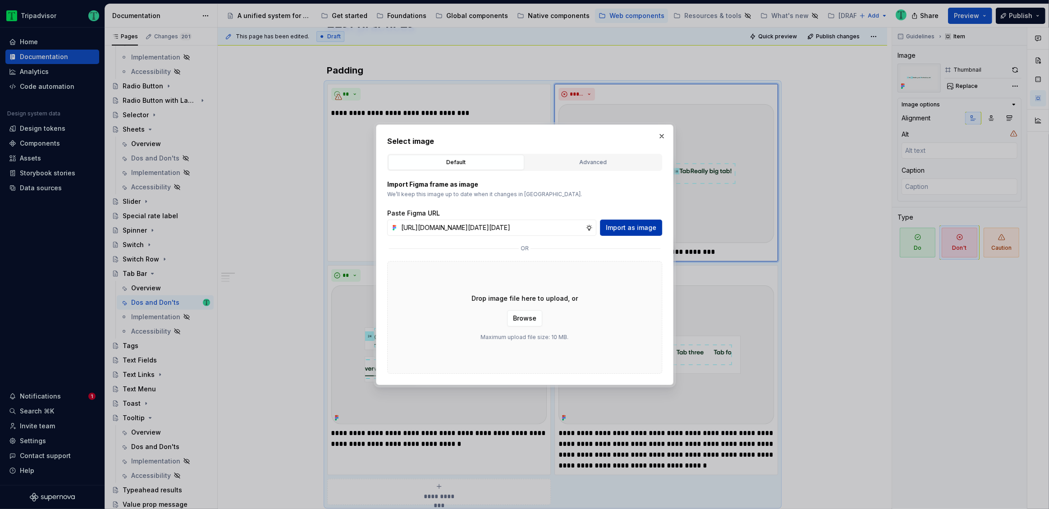
scroll to position [0, 215]
type input "[URL][DOMAIN_NAME][DATE][DATE]"
click at [627, 230] on span "Import as image" at bounding box center [631, 227] width 51 height 9
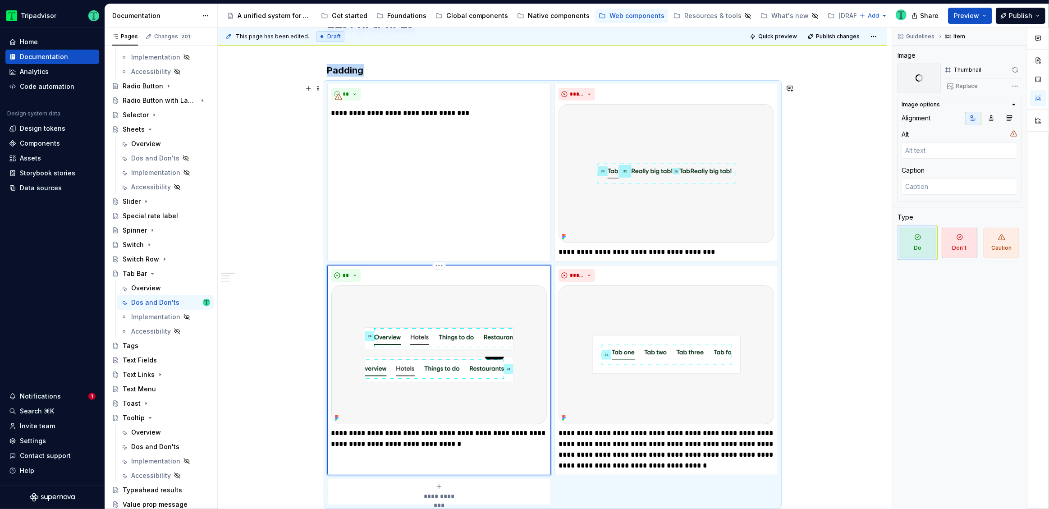
click at [481, 400] on img at bounding box center [439, 354] width 216 height 139
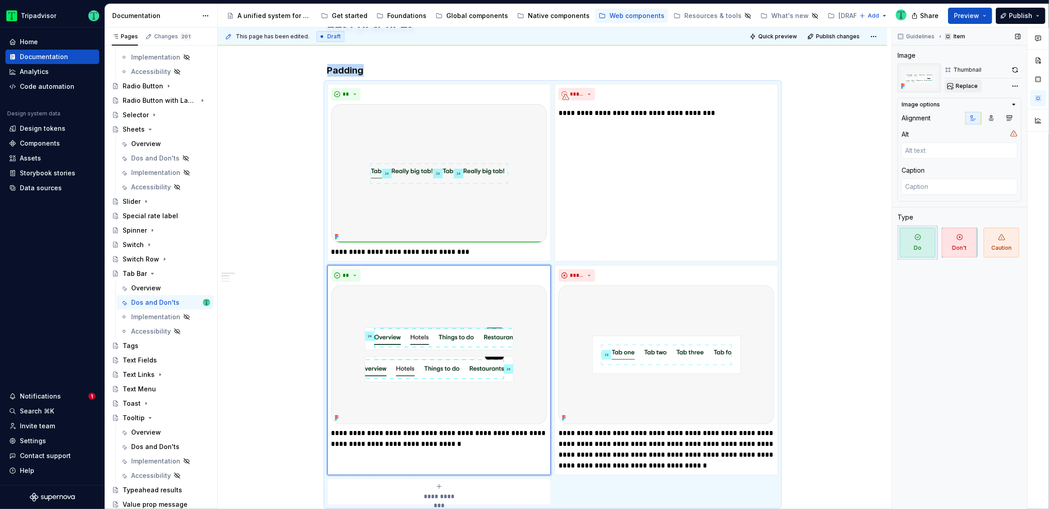
click at [969, 92] on button "Replace" at bounding box center [963, 86] width 37 height 13
type textarea "*"
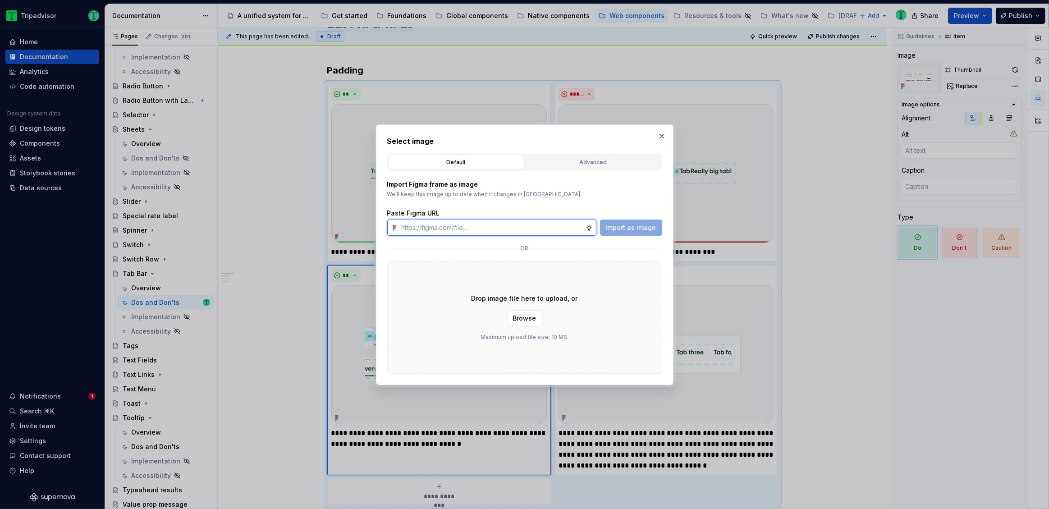
paste input "[URL][DOMAIN_NAME][DATE][DATE]"
type input "[URL][DOMAIN_NAME][DATE][DATE]"
click at [633, 226] on span "Import as image" at bounding box center [631, 227] width 51 height 9
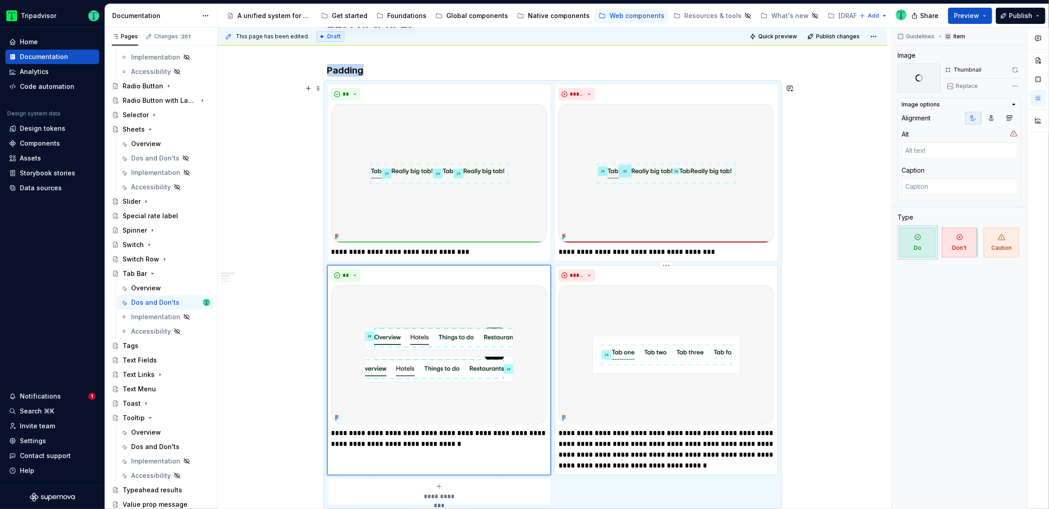
click at [636, 380] on img at bounding box center [667, 354] width 216 height 139
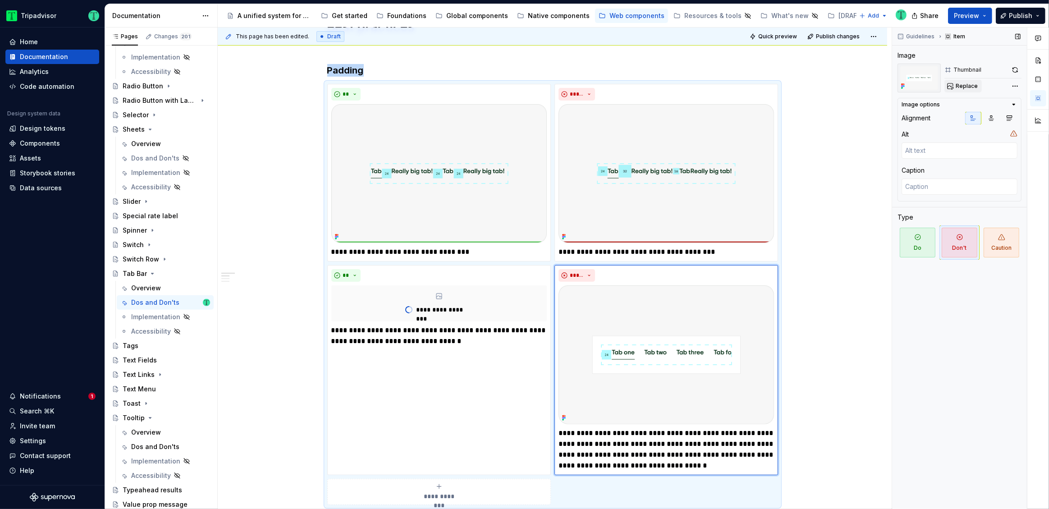
click at [955, 87] on button "Replace" at bounding box center [963, 86] width 37 height 13
type textarea "*"
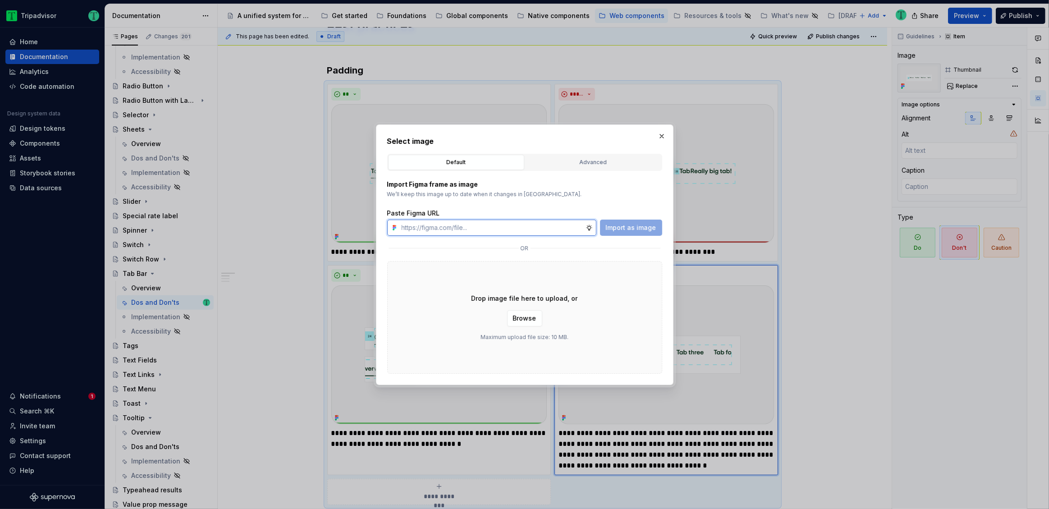
paste input "[URL][DOMAIN_NAME][DATE]"
type input "[URL][DOMAIN_NAME][DATE]"
click at [634, 225] on span "Import as image" at bounding box center [631, 227] width 51 height 9
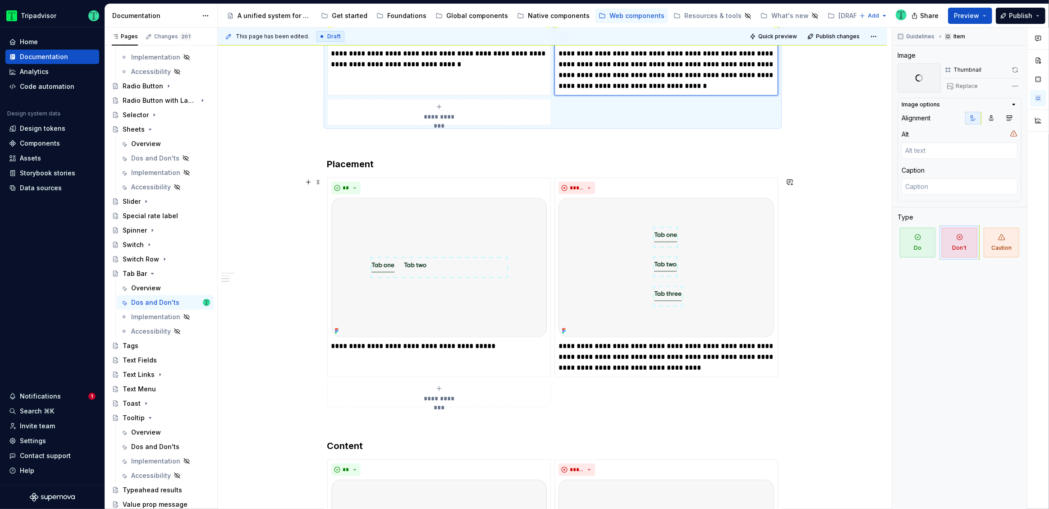
scroll to position [585, 0]
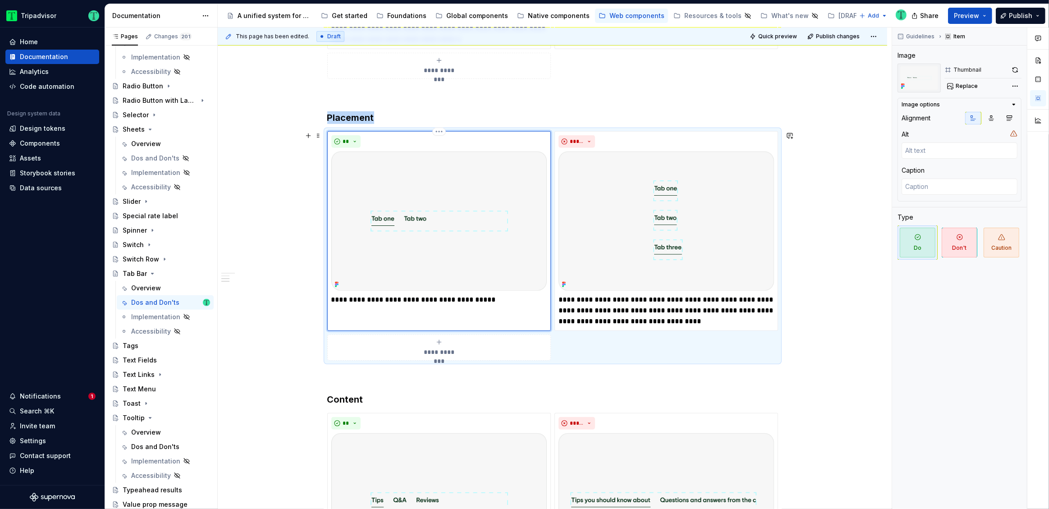
click at [491, 246] on img at bounding box center [439, 221] width 216 height 139
click at [962, 85] on span "Replace" at bounding box center [967, 86] width 22 height 7
type textarea "*"
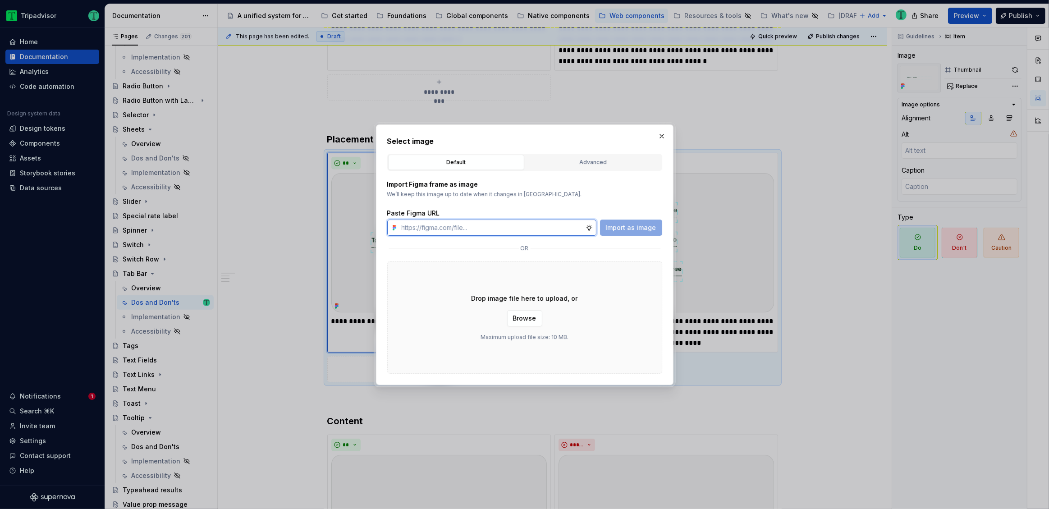
paste input "[URL][DOMAIN_NAME][DATE]"
type input "[URL][DOMAIN_NAME][DATE]"
click at [633, 234] on button "Import as image" at bounding box center [631, 228] width 62 height 16
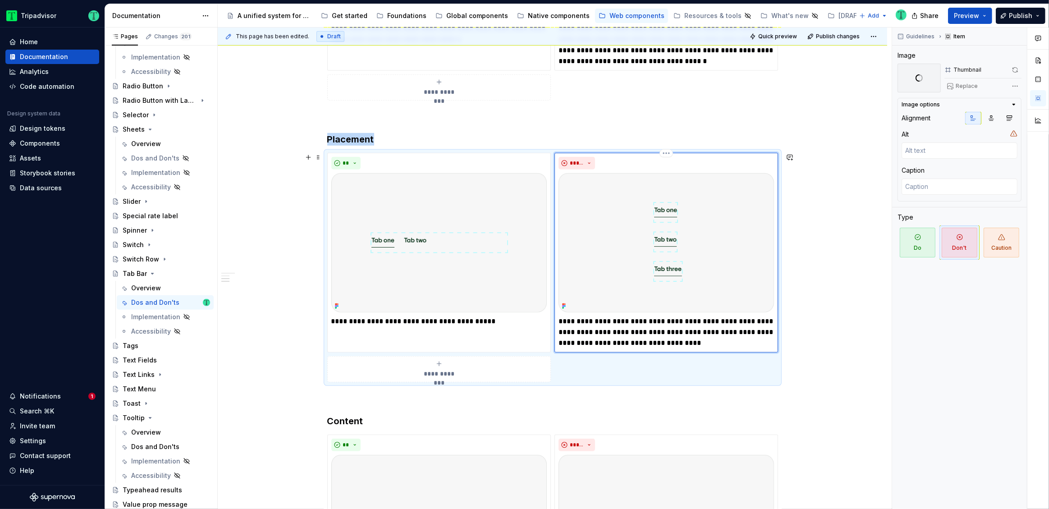
click at [674, 271] on img at bounding box center [667, 242] width 216 height 139
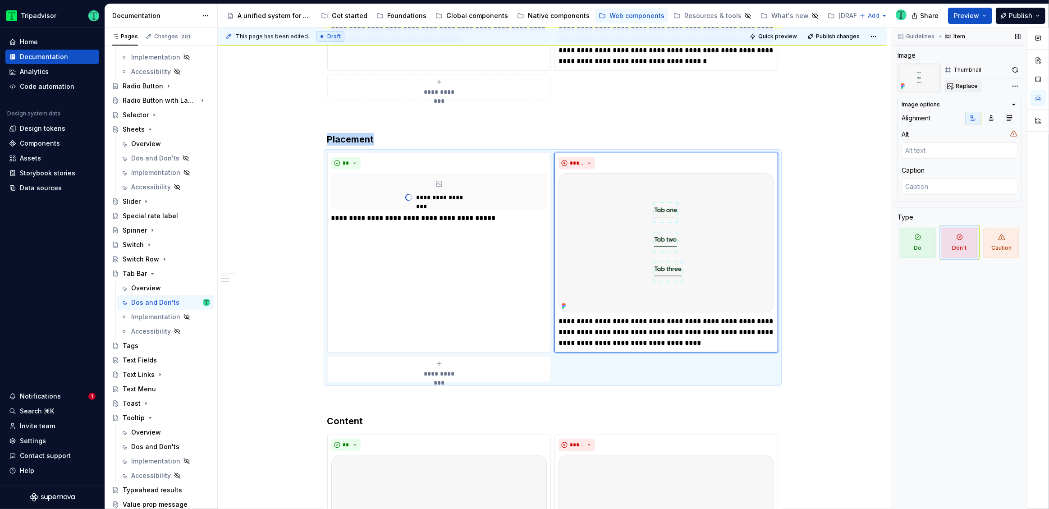
click at [968, 87] on span "Replace" at bounding box center [967, 86] width 22 height 7
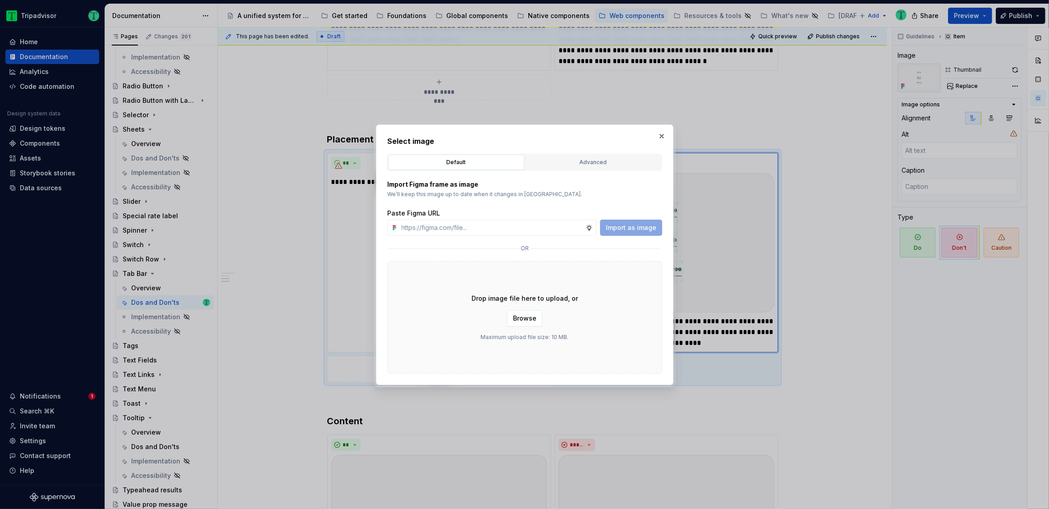
type textarea "*"
paste input "[URL][DOMAIN_NAME][DATE]"
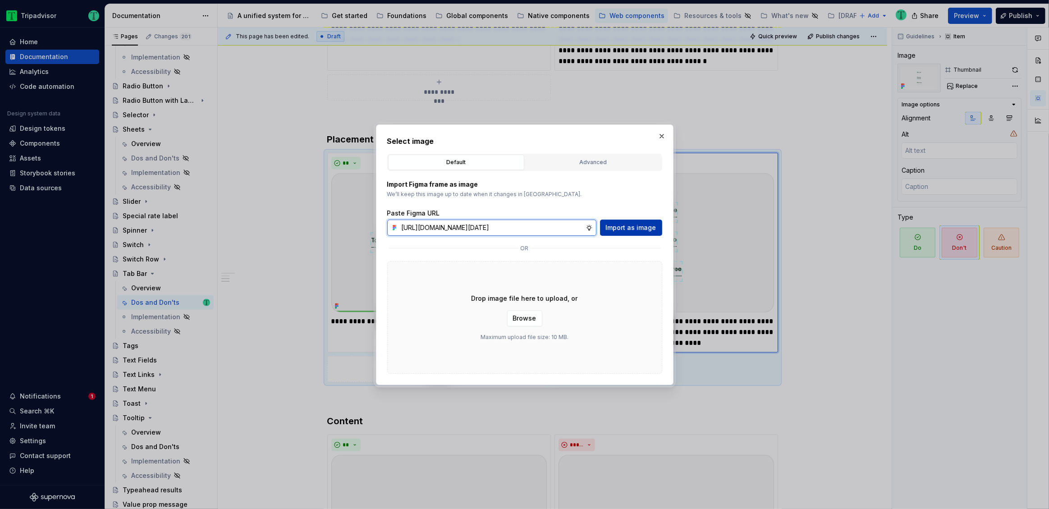
type input "[URL][DOMAIN_NAME][DATE]"
click at [638, 227] on span "Import as image" at bounding box center [631, 227] width 51 height 9
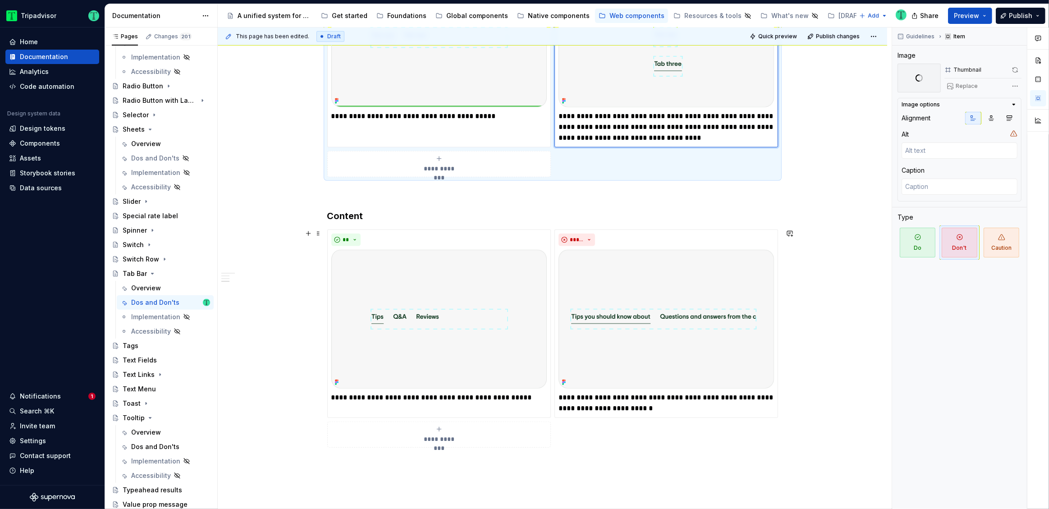
scroll to position [815, 0]
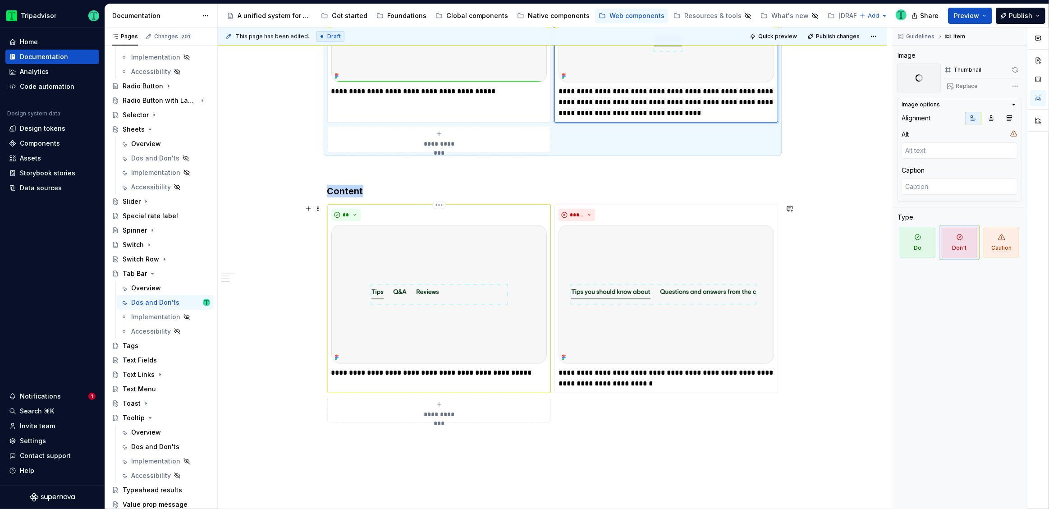
click at [478, 298] on img at bounding box center [439, 294] width 216 height 139
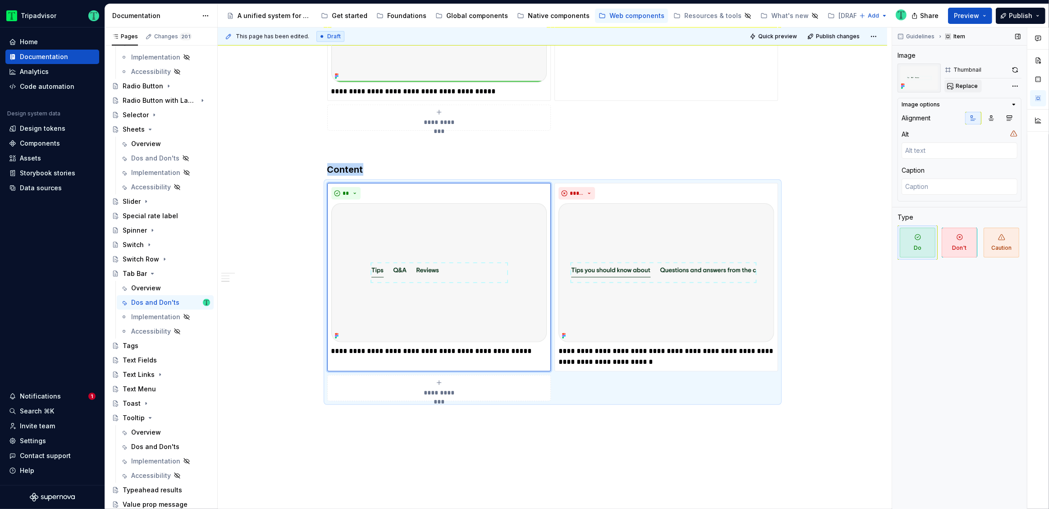
click at [955, 87] on button "Replace" at bounding box center [963, 86] width 37 height 13
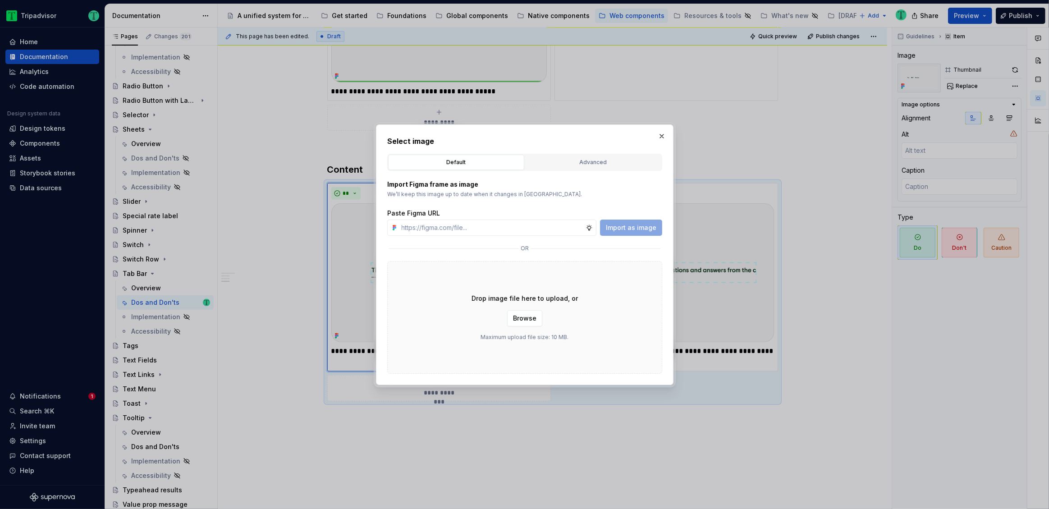
type textarea "*"
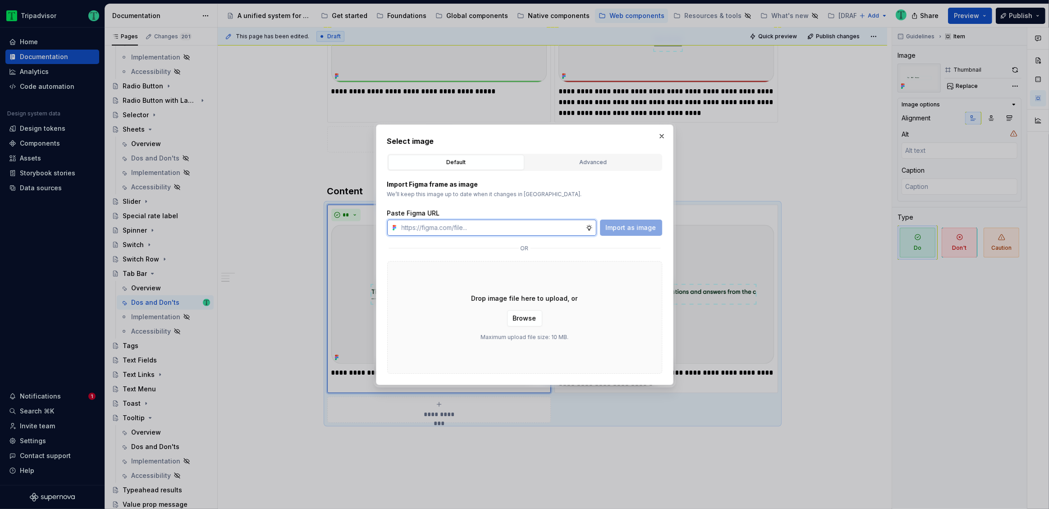
paste input "[URL][DOMAIN_NAME][DATE]"
type input "[URL][DOMAIN_NAME][DATE]"
click at [615, 229] on span "Import as image" at bounding box center [631, 227] width 51 height 9
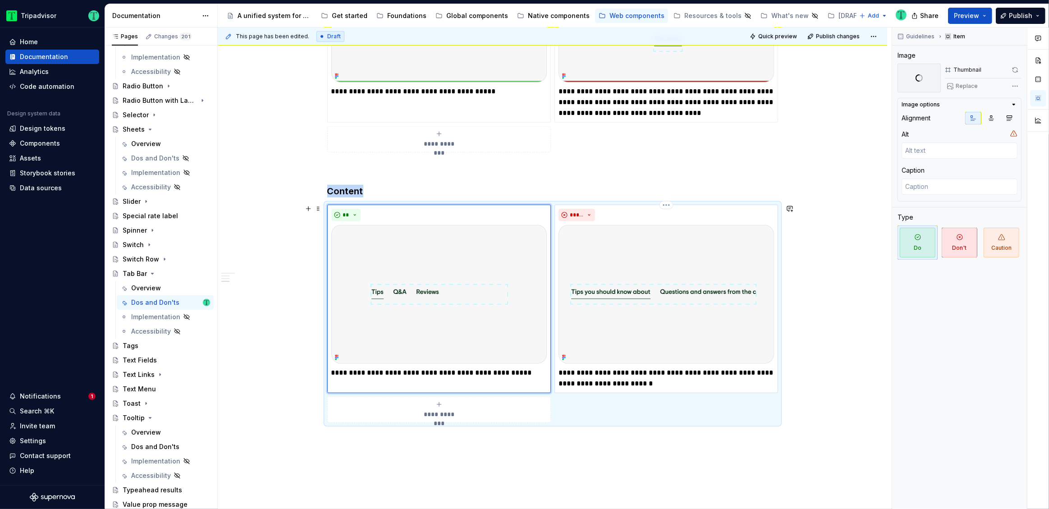
click at [660, 269] on img at bounding box center [667, 294] width 216 height 139
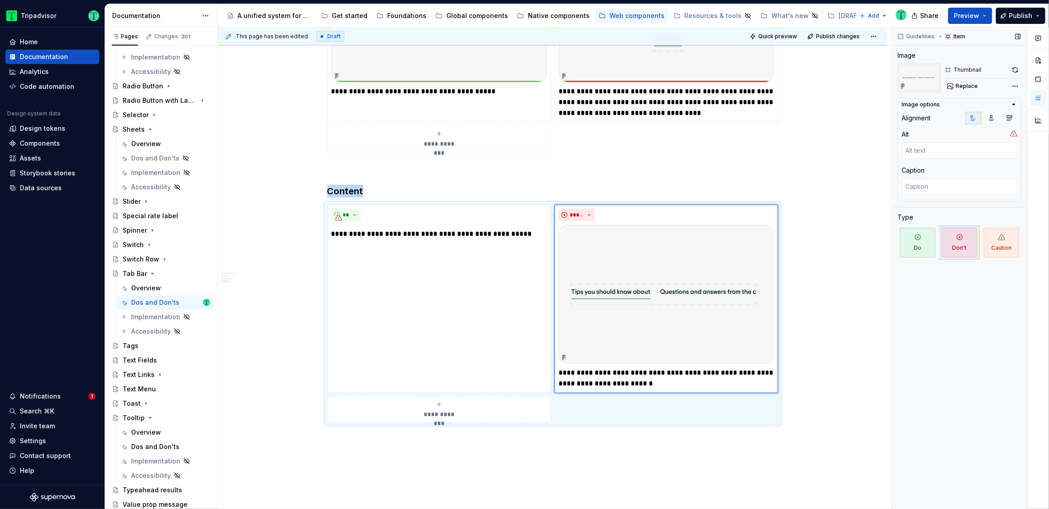
click at [968, 87] on span "Replace" at bounding box center [967, 86] width 22 height 7
type textarea "*"
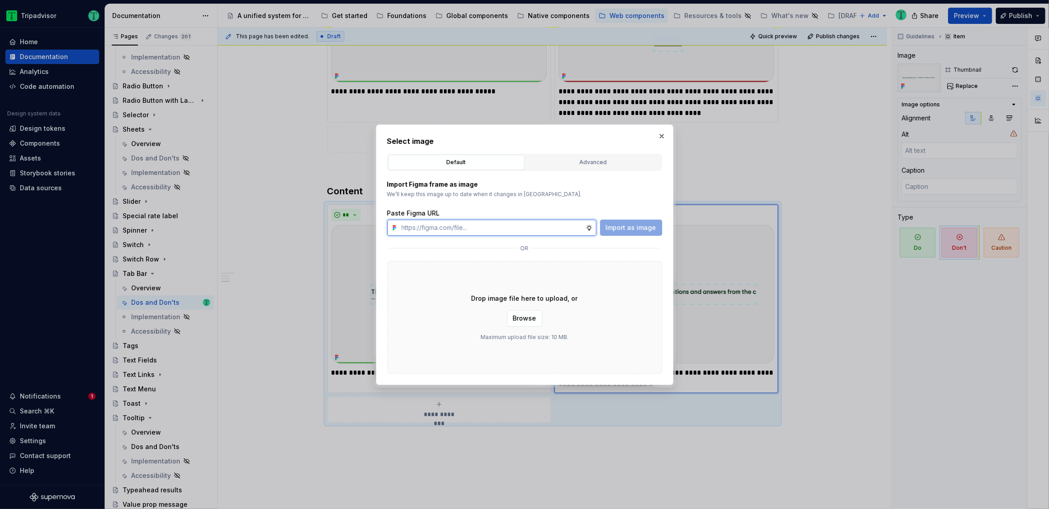
paste input "[URL][DOMAIN_NAME][DATE]"
type input "[URL][DOMAIN_NAME][DATE]"
click at [638, 225] on span "Import as image" at bounding box center [631, 227] width 51 height 9
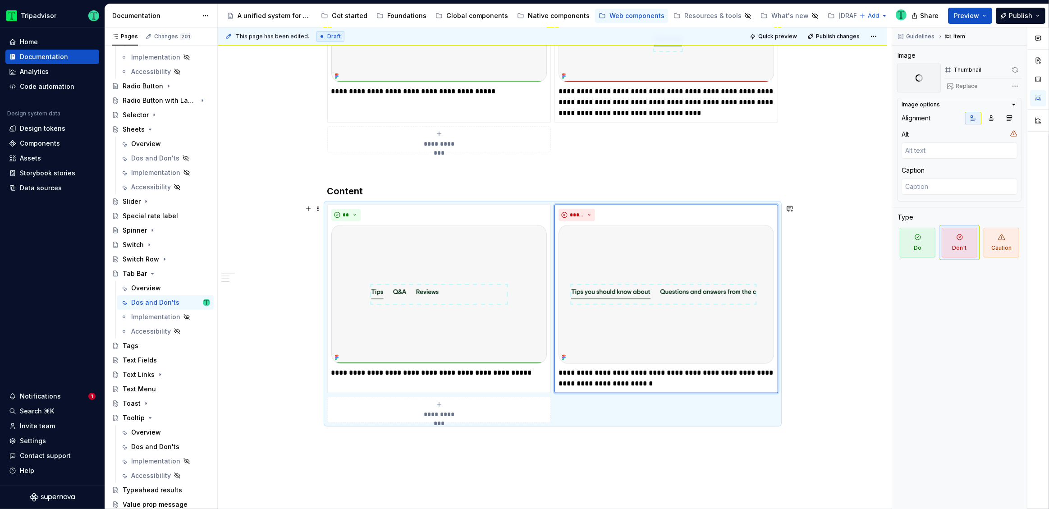
click at [829, 215] on div "**********" at bounding box center [553, 2] width 670 height 1278
type textarea "*"
